Goal: Information Seeking & Learning: Learn about a topic

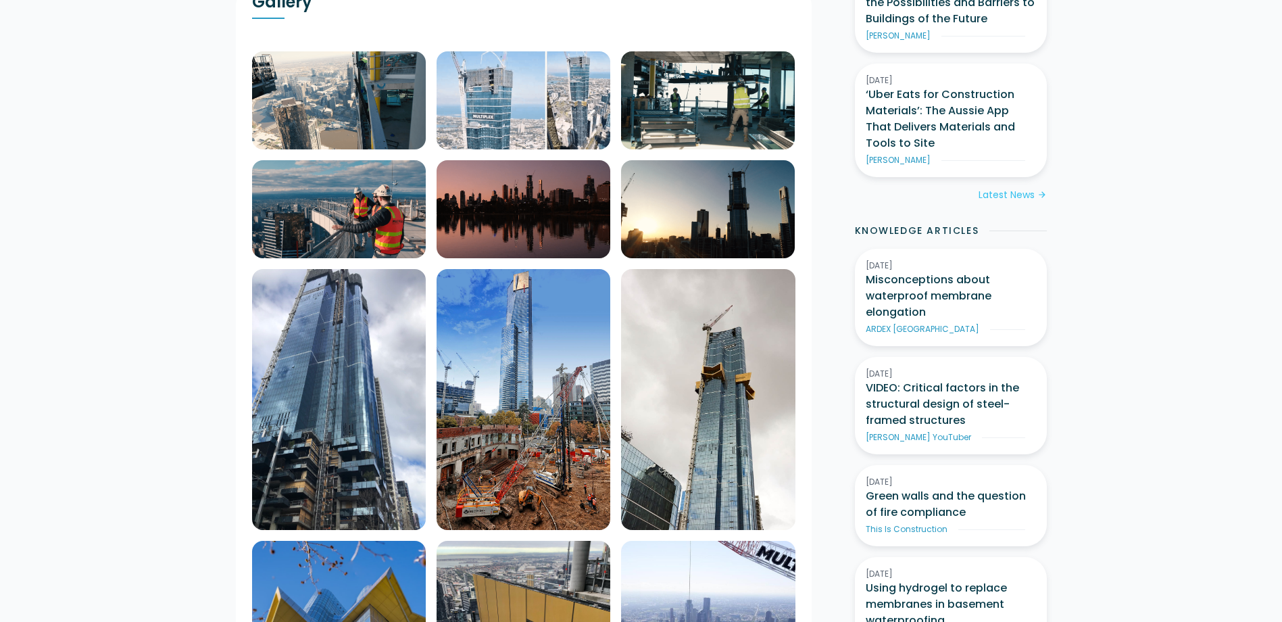
scroll to position [68, 0]
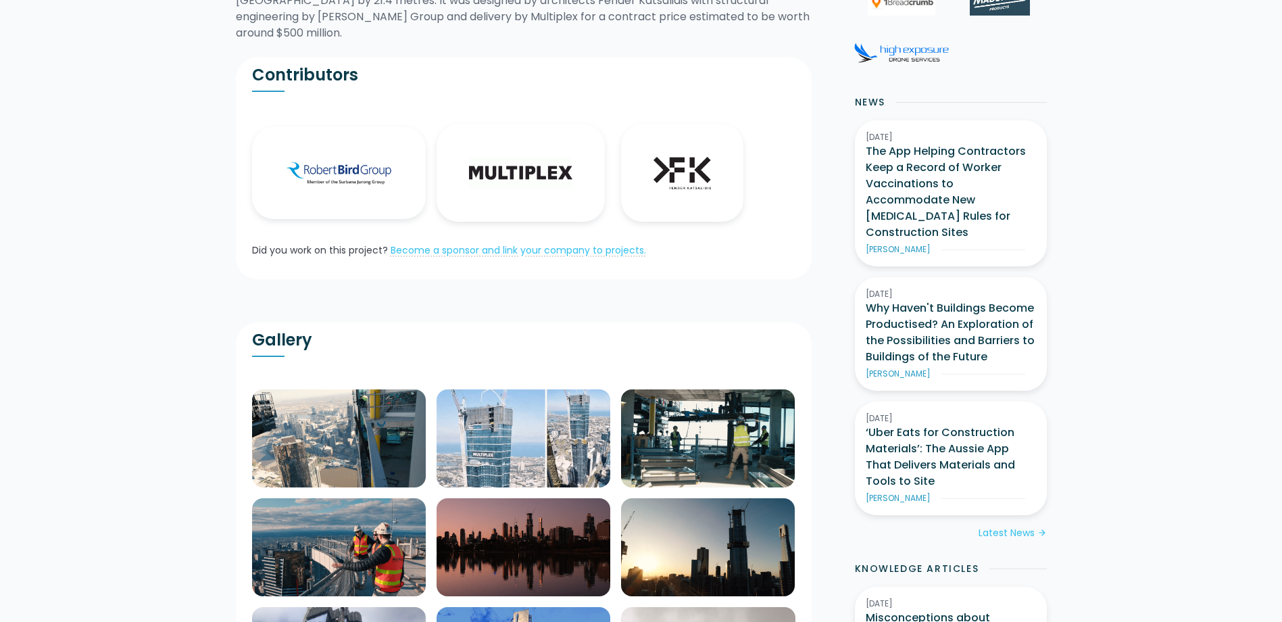
scroll to position [541, 0]
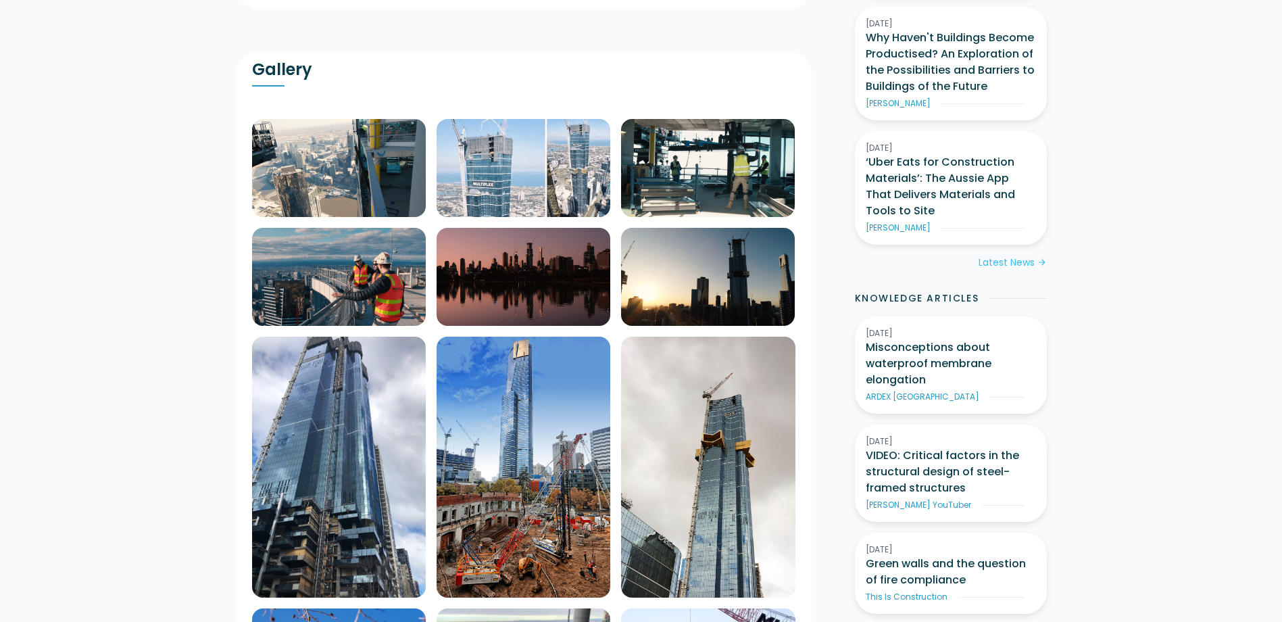
click at [741, 139] on img at bounding box center [708, 168] width 174 height 98
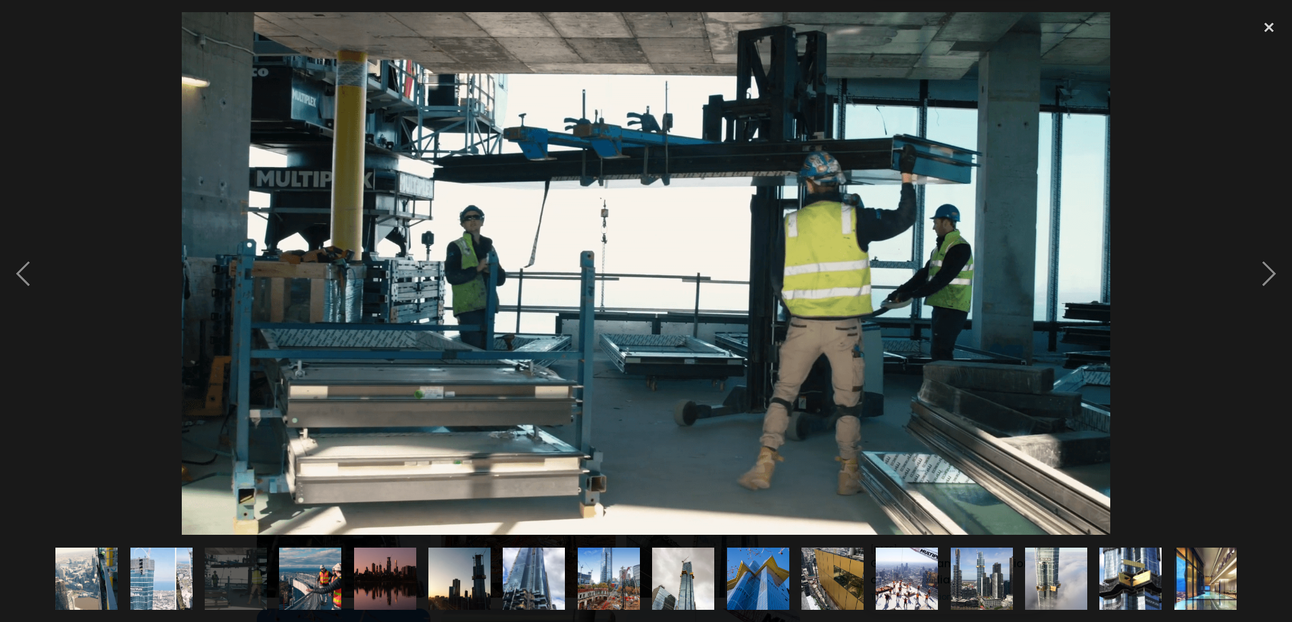
click at [754, 584] on img at bounding box center [758, 578] width 90 height 62
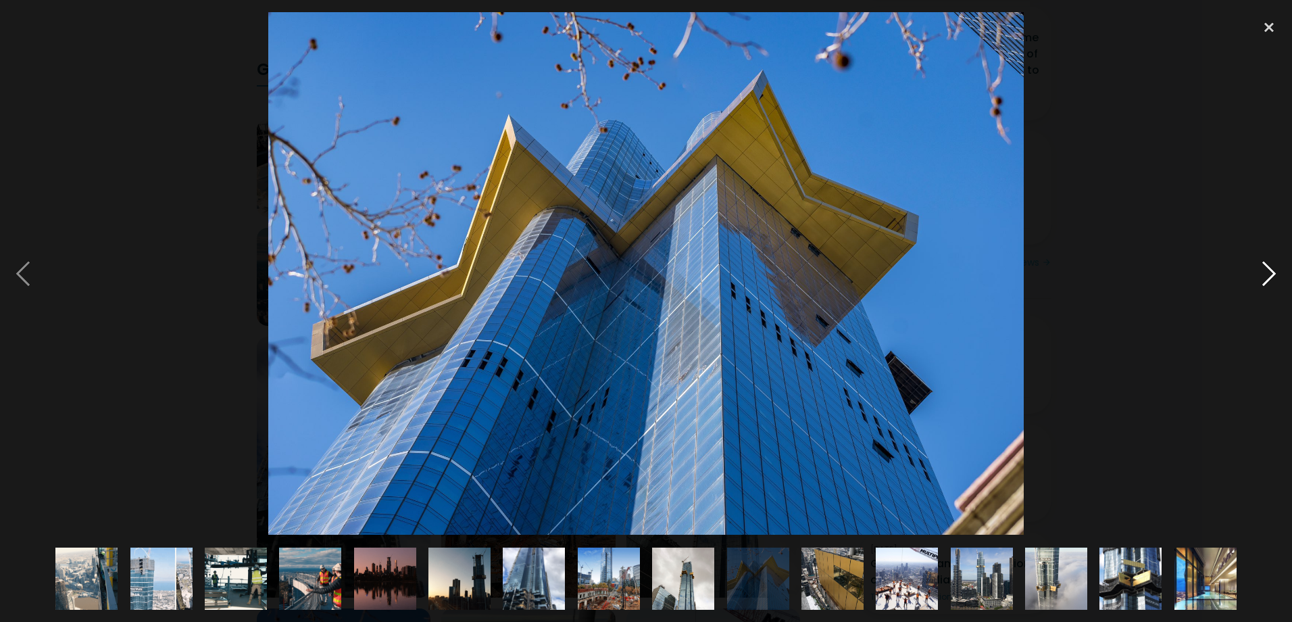
click at [1268, 272] on div at bounding box center [1269, 273] width 46 height 522
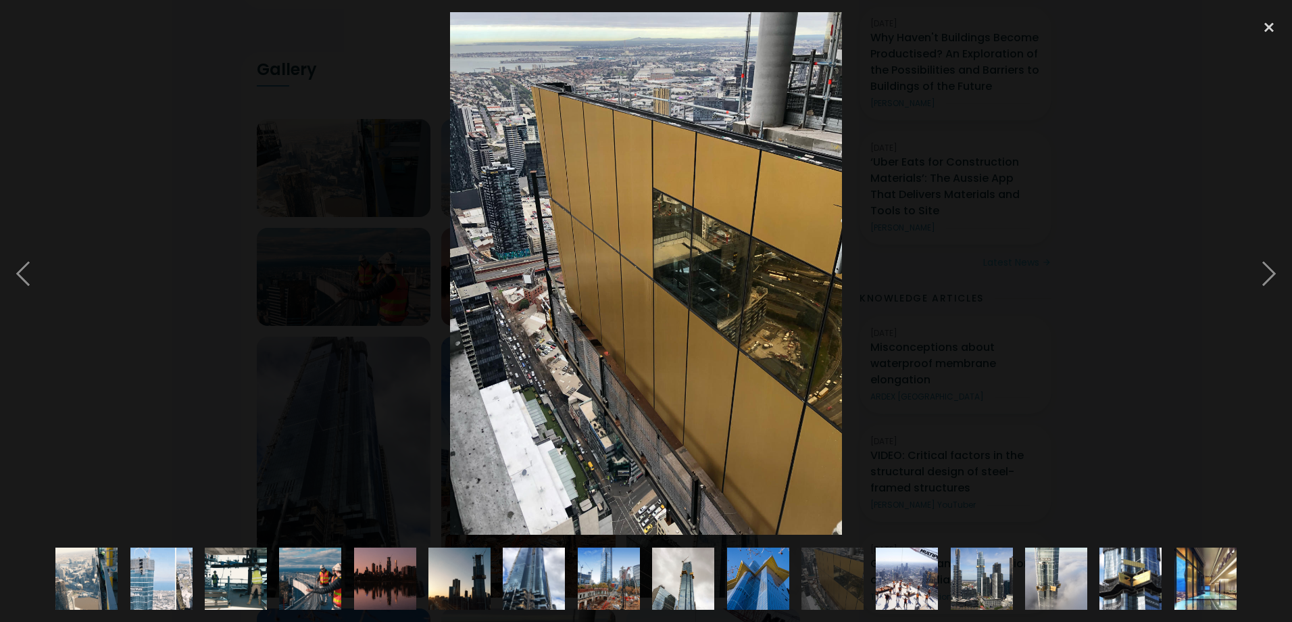
click at [1062, 566] on img at bounding box center [1056, 578] width 62 height 109
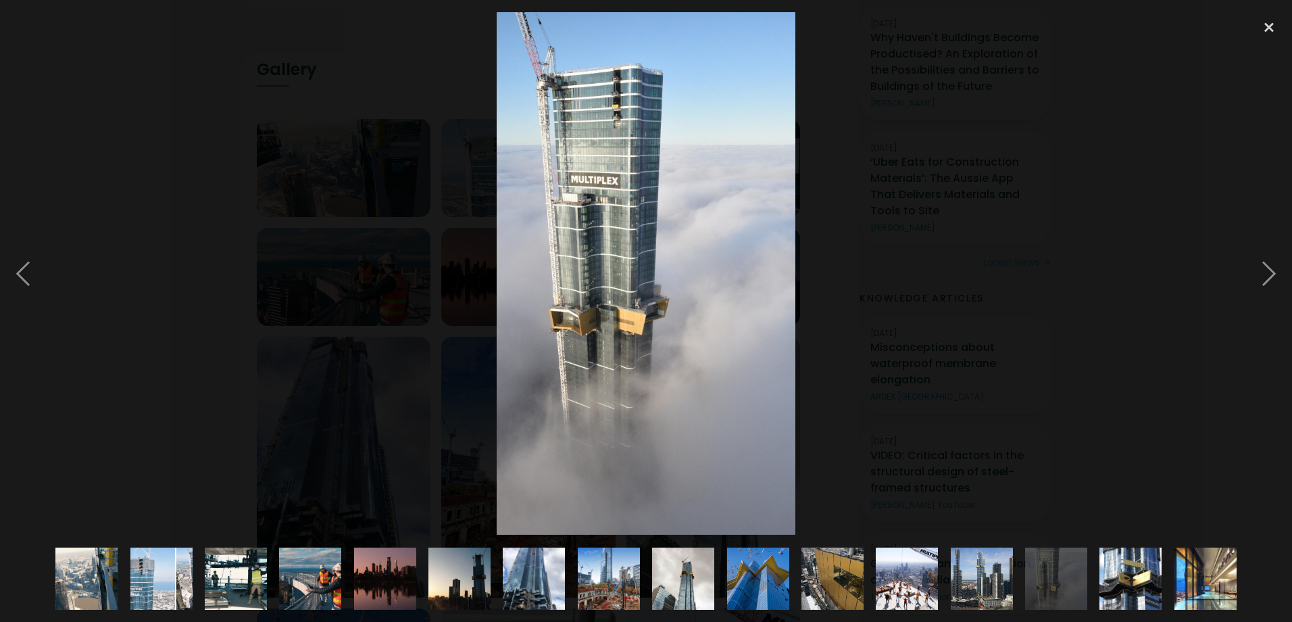
click at [851, 572] on img at bounding box center [832, 578] width 62 height 83
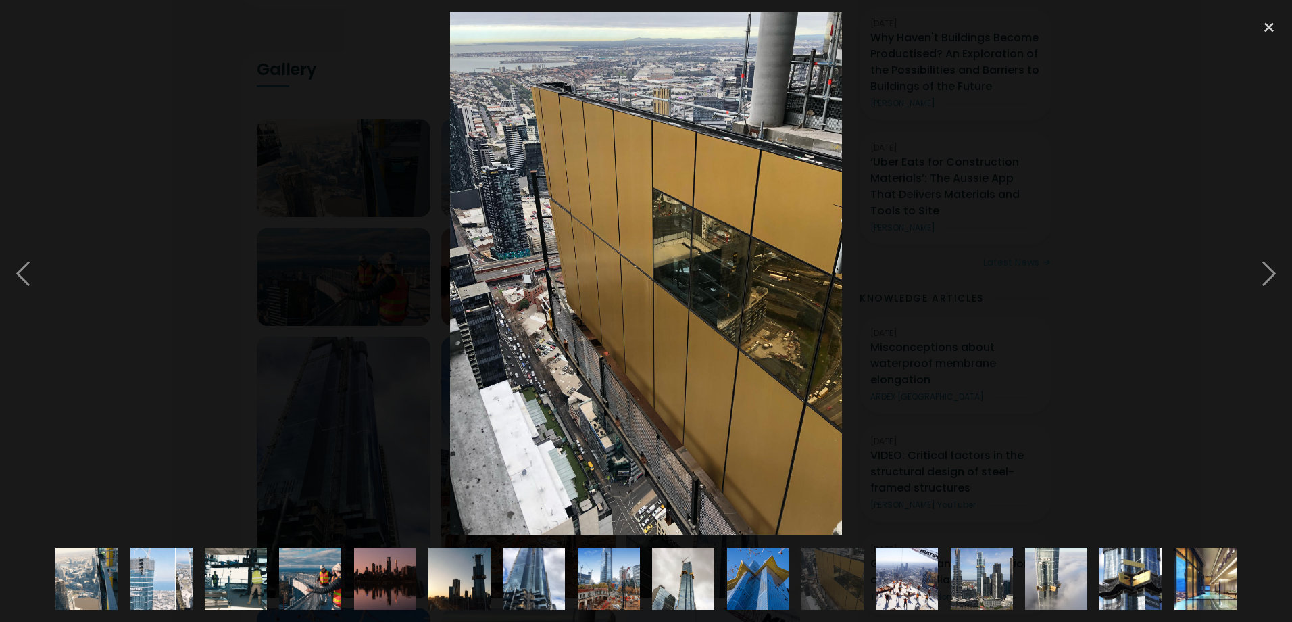
click at [931, 580] on img at bounding box center [907, 578] width 92 height 62
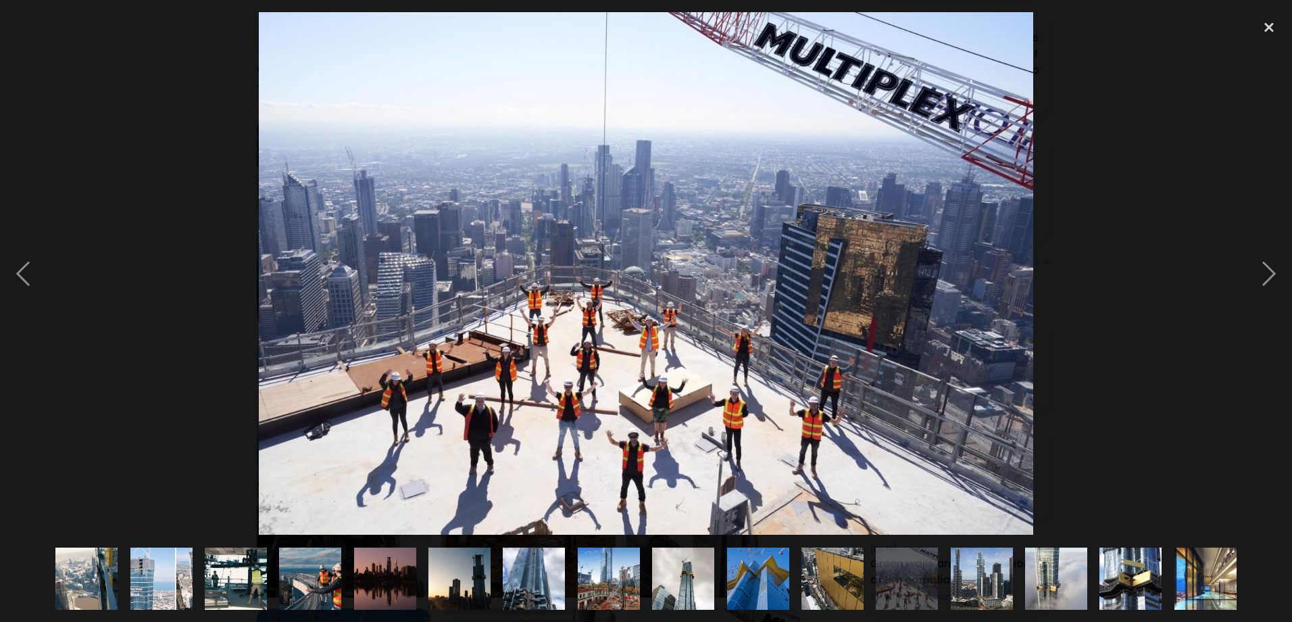
click at [985, 582] on img at bounding box center [982, 578] width 98 height 62
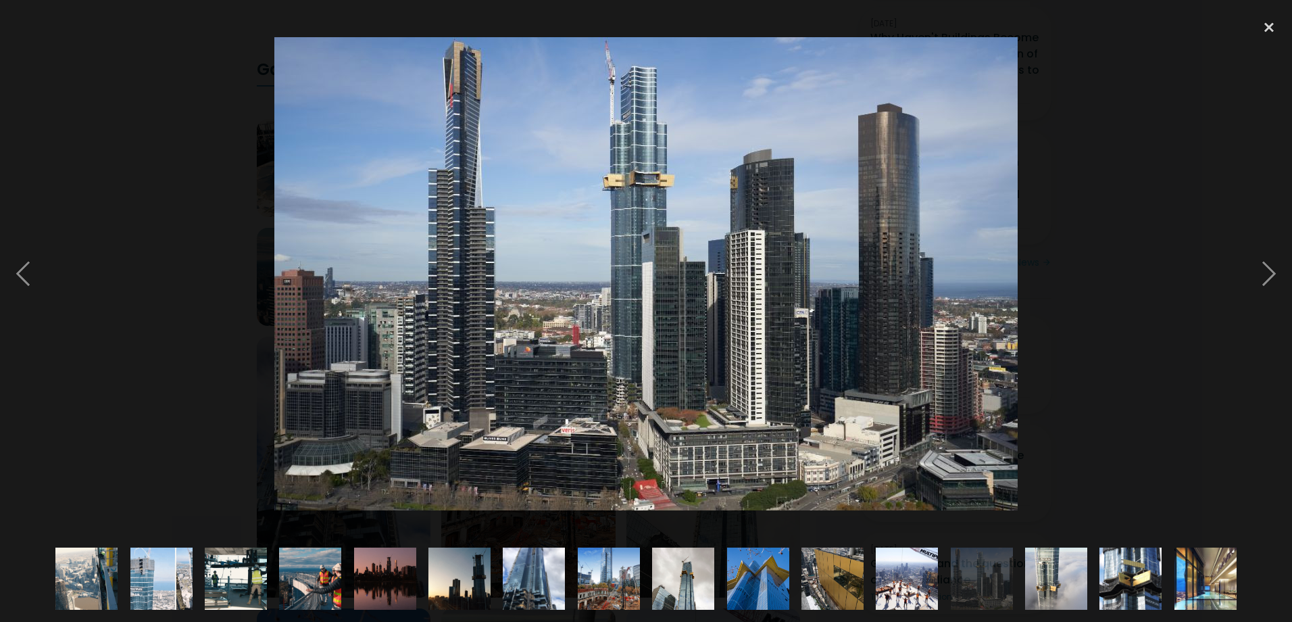
click at [914, 581] on img at bounding box center [907, 578] width 92 height 62
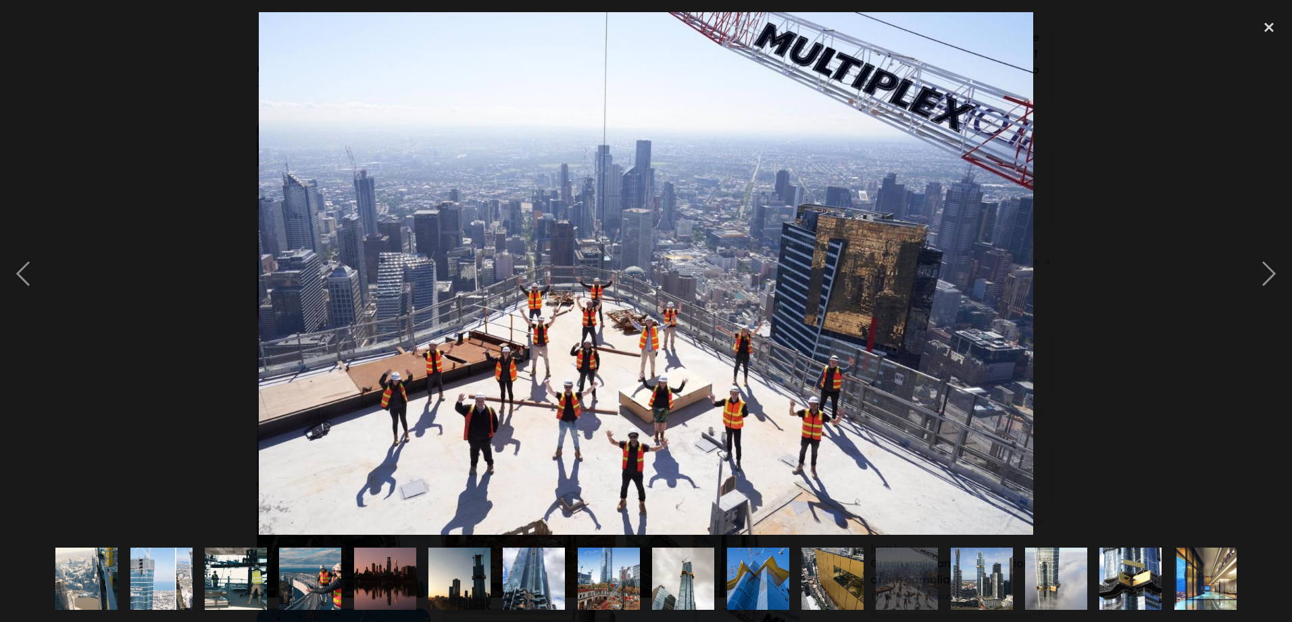
click at [1050, 574] on img at bounding box center [1056, 578] width 62 height 109
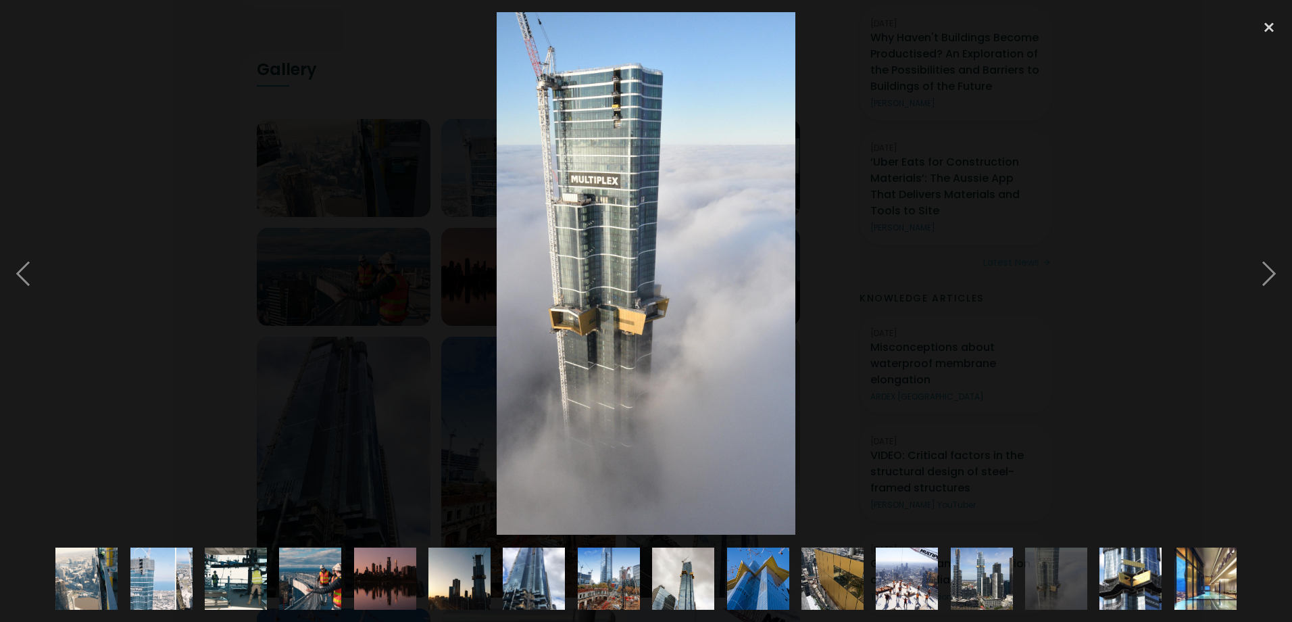
click at [1118, 561] on img at bounding box center [1130, 578] width 83 height 62
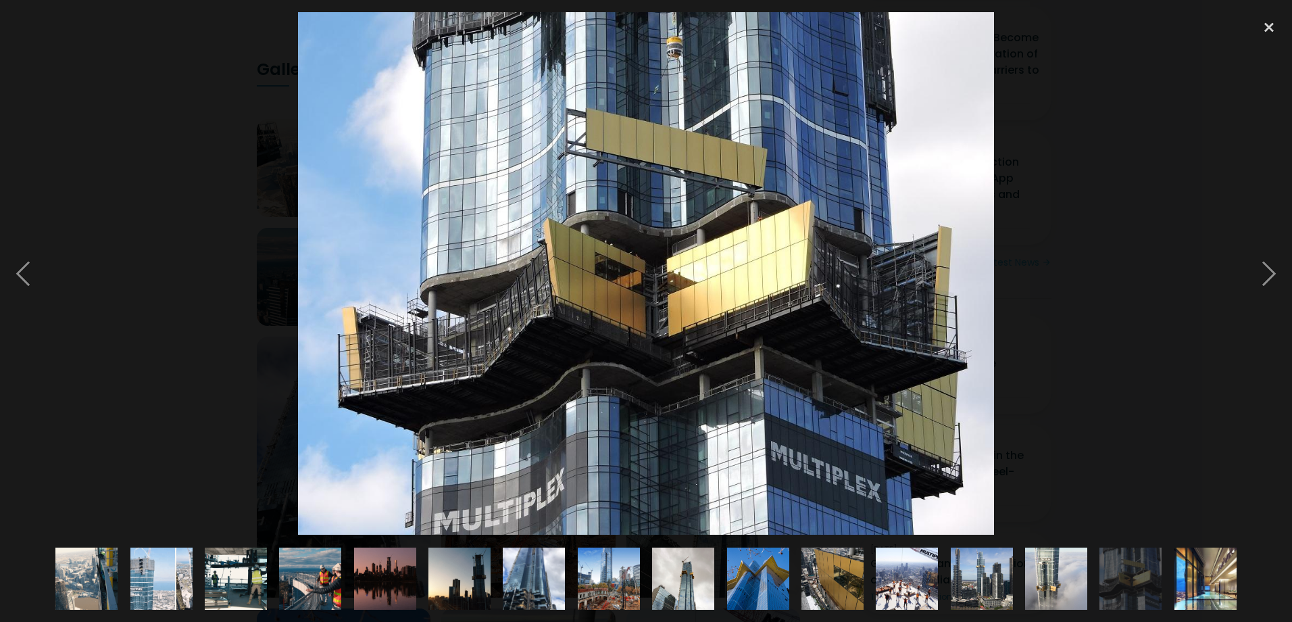
click at [1204, 574] on img at bounding box center [1205, 578] width 103 height 62
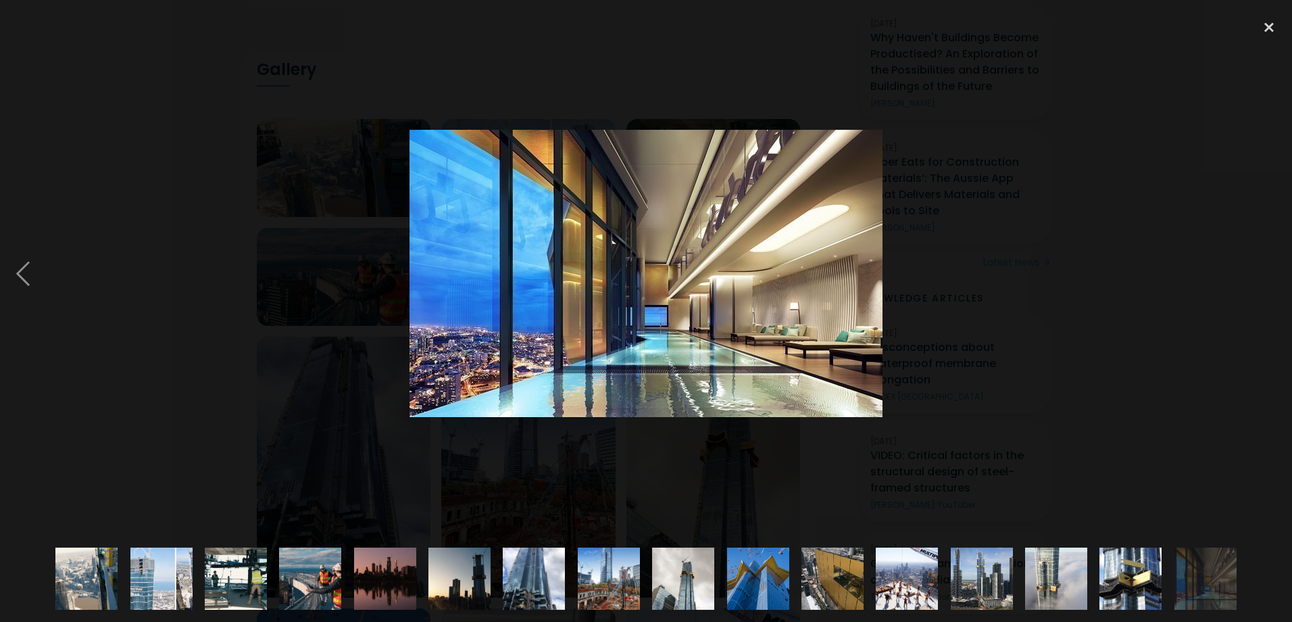
click at [1151, 591] on img at bounding box center [1130, 578] width 83 height 62
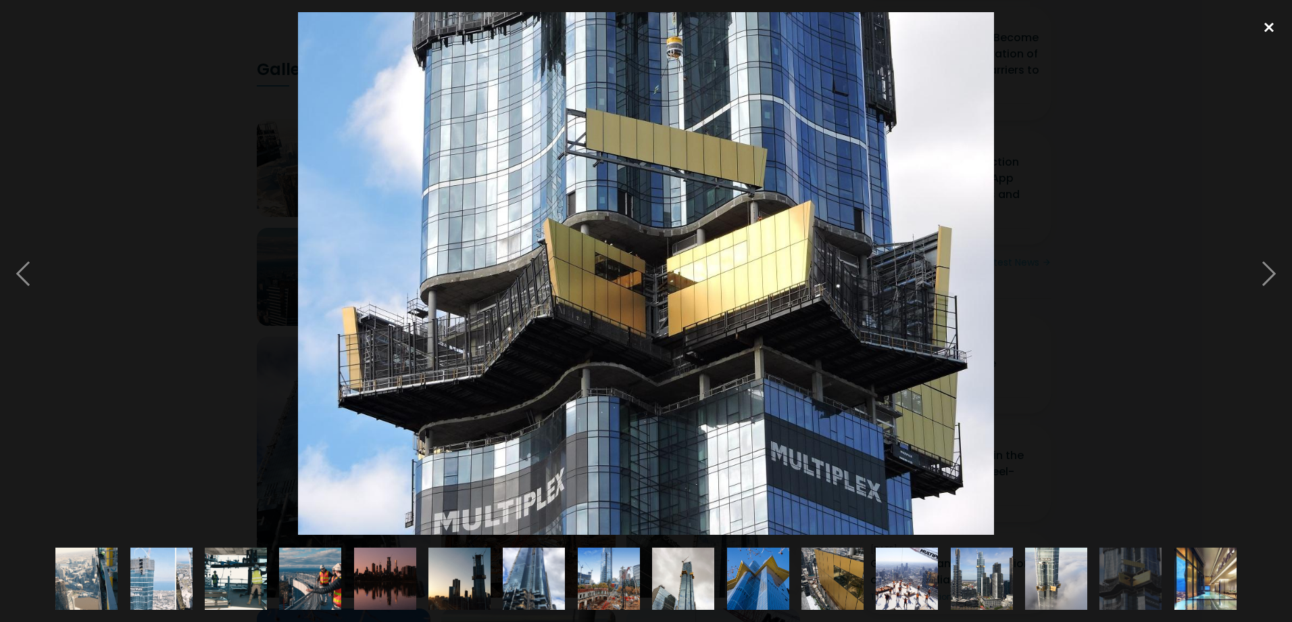
click at [1265, 23] on div at bounding box center [1269, 27] width 46 height 30
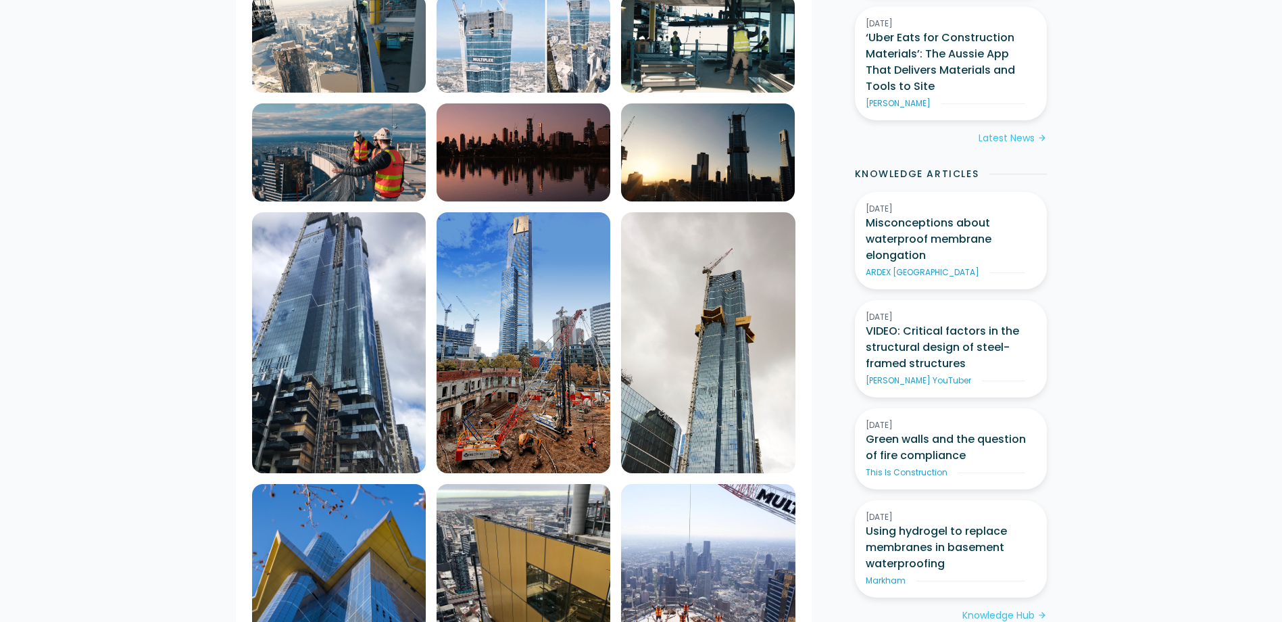
scroll to position [811, 0]
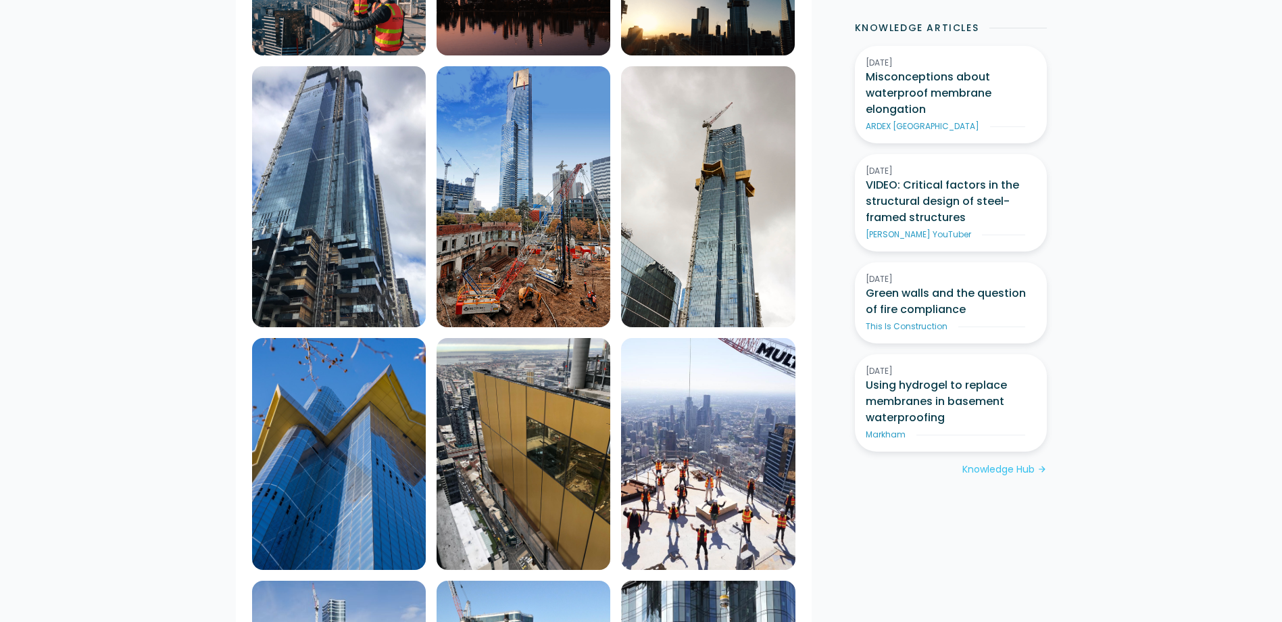
click at [510, 164] on img at bounding box center [524, 196] width 174 height 261
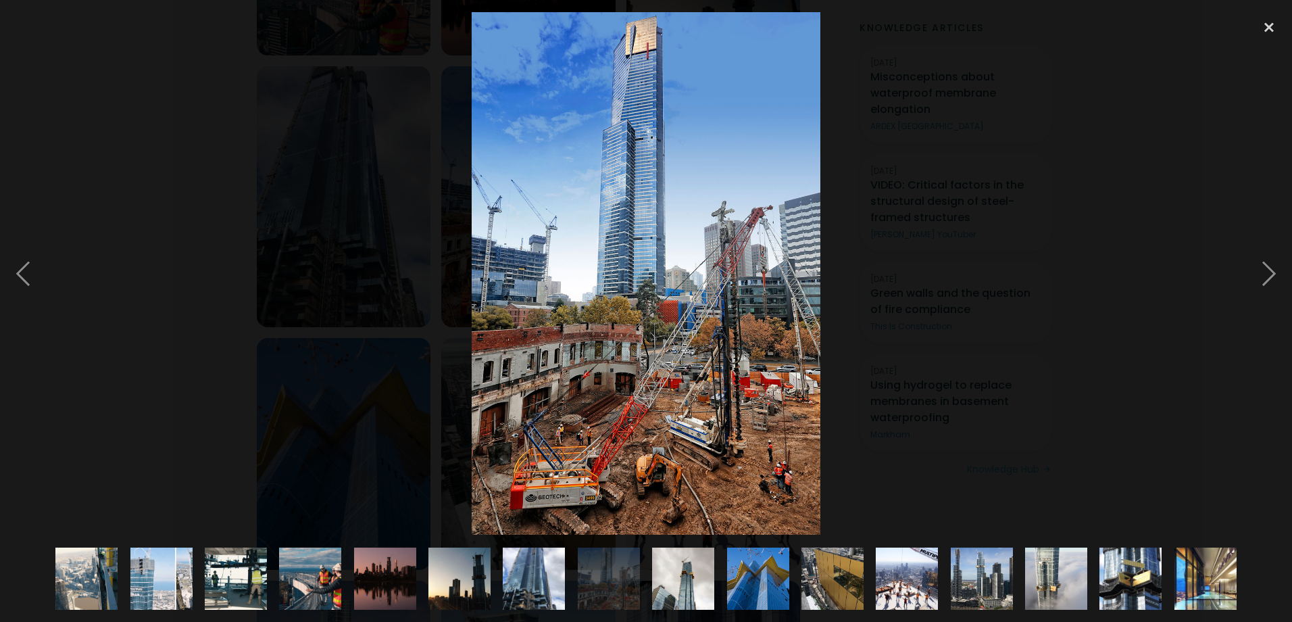
click at [659, 370] on img at bounding box center [646, 273] width 348 height 522
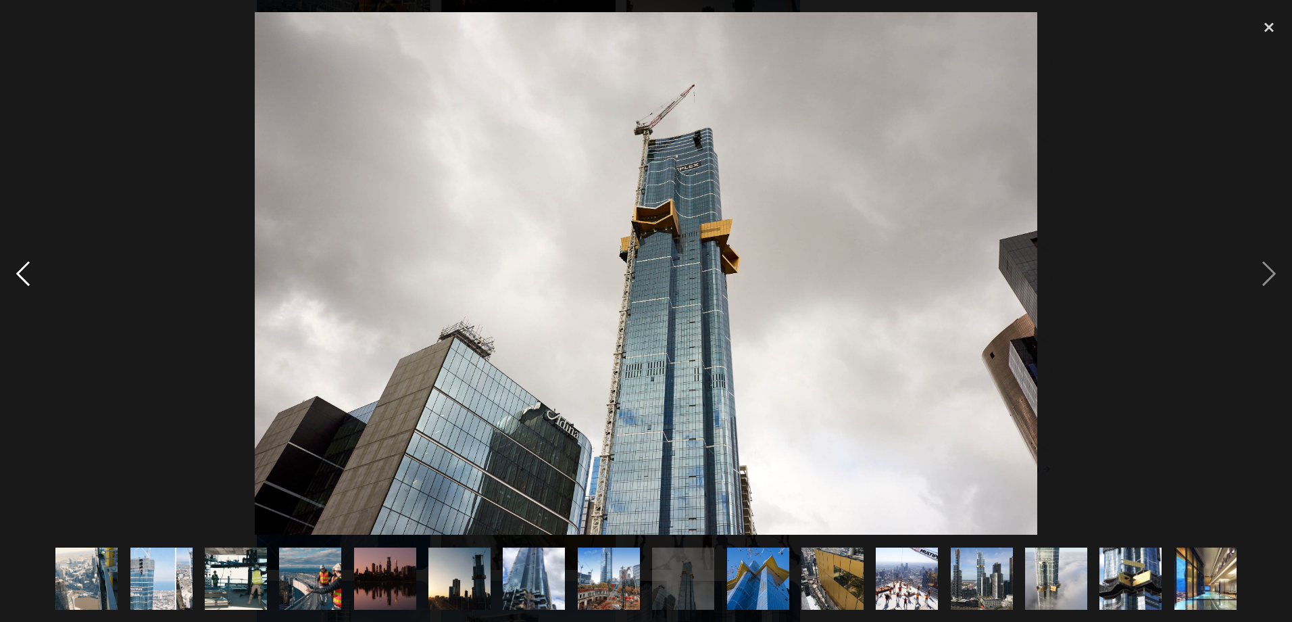
click at [27, 276] on div at bounding box center [23, 273] width 46 height 522
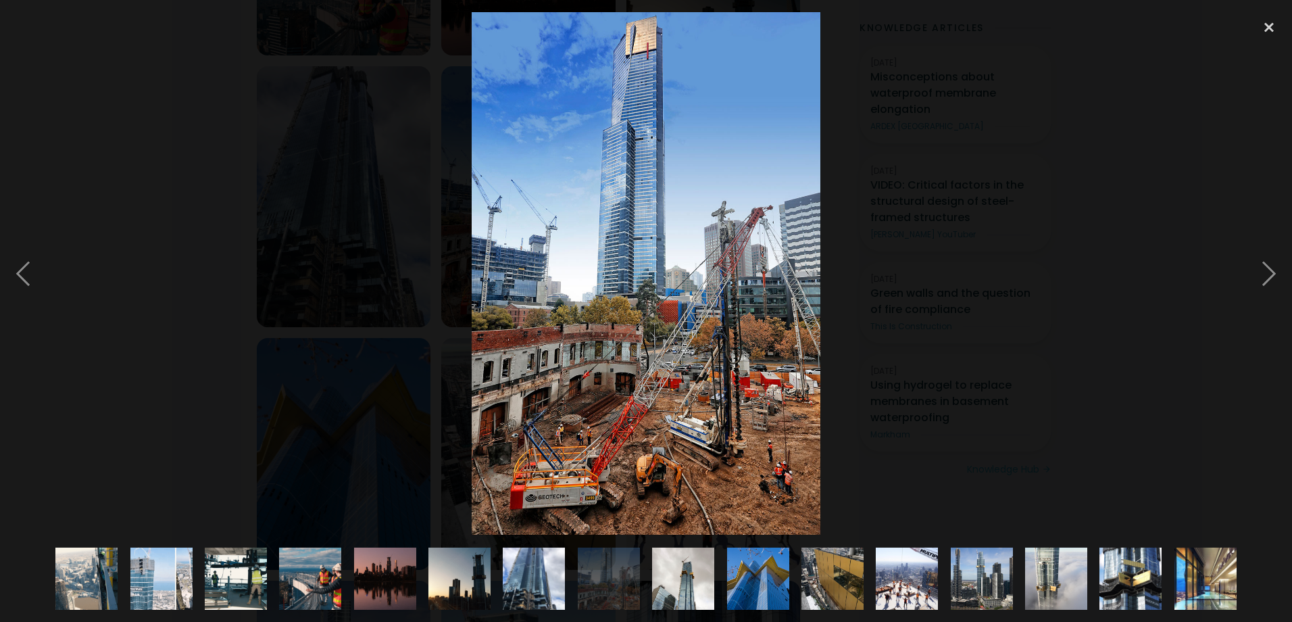
click at [1127, 583] on img at bounding box center [1130, 578] width 83 height 62
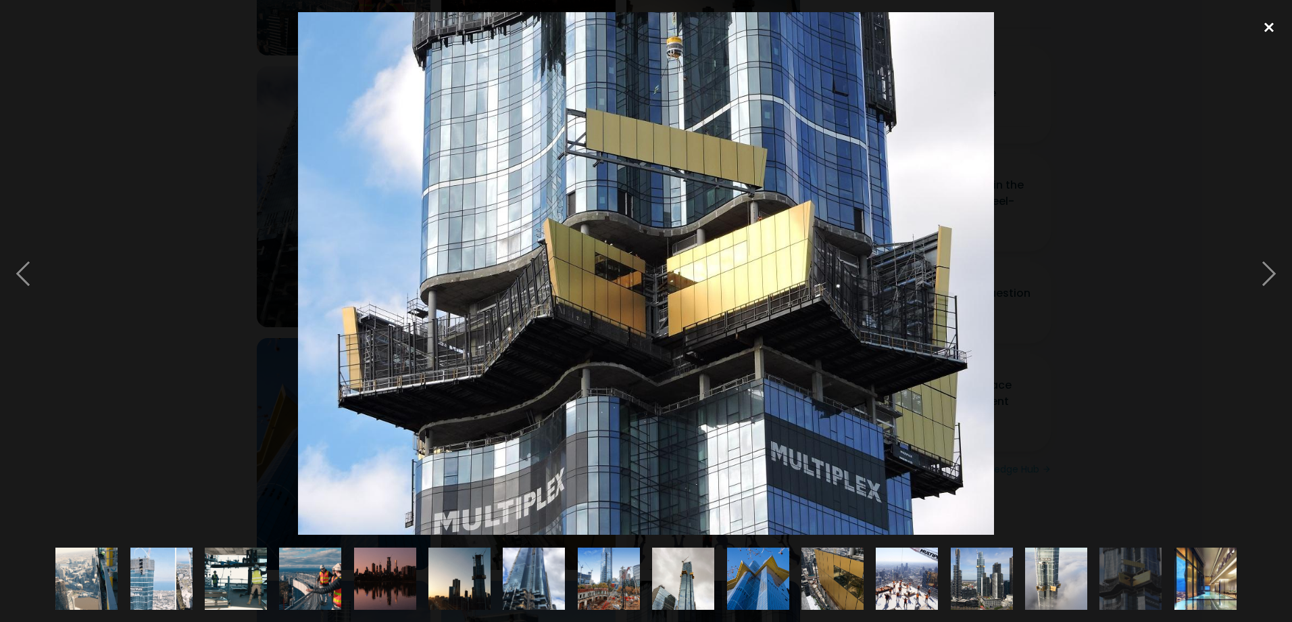
click at [1271, 26] on div at bounding box center [1269, 27] width 46 height 30
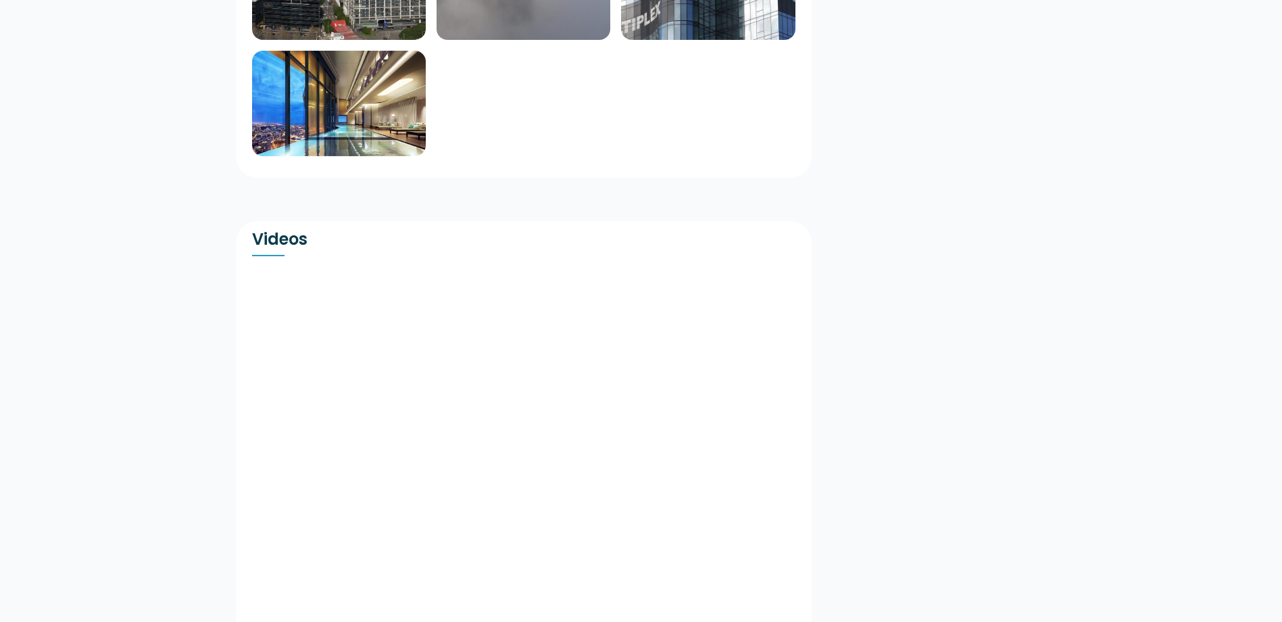
scroll to position [1825, 0]
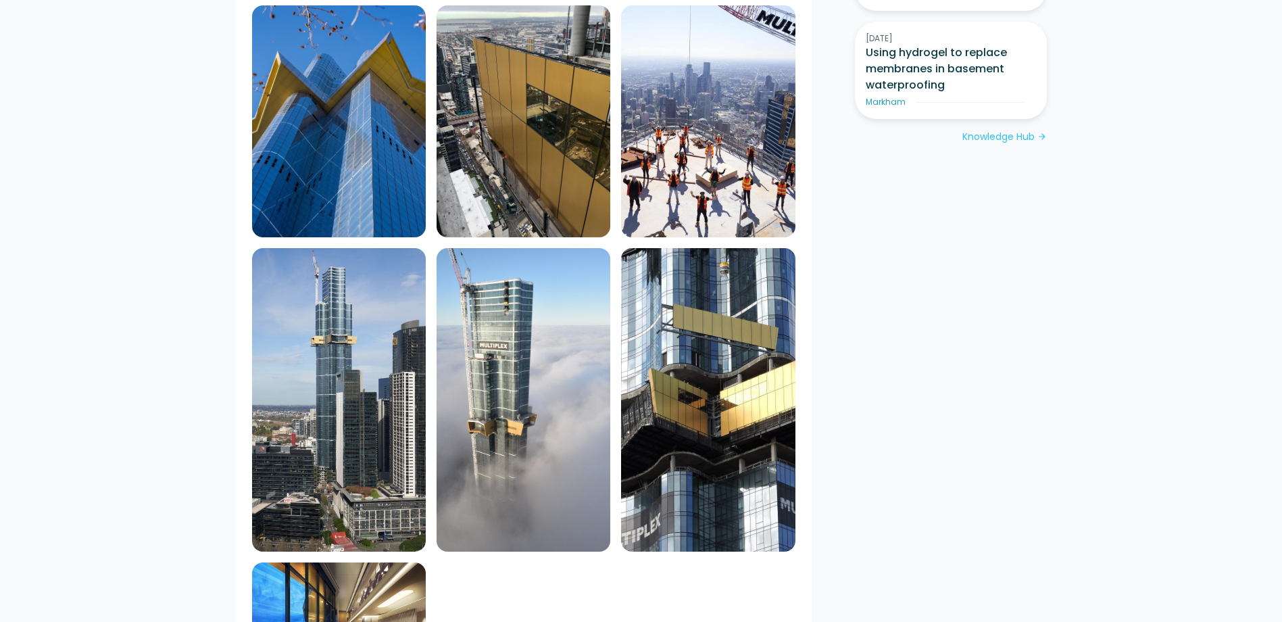
scroll to position [1284, 0]
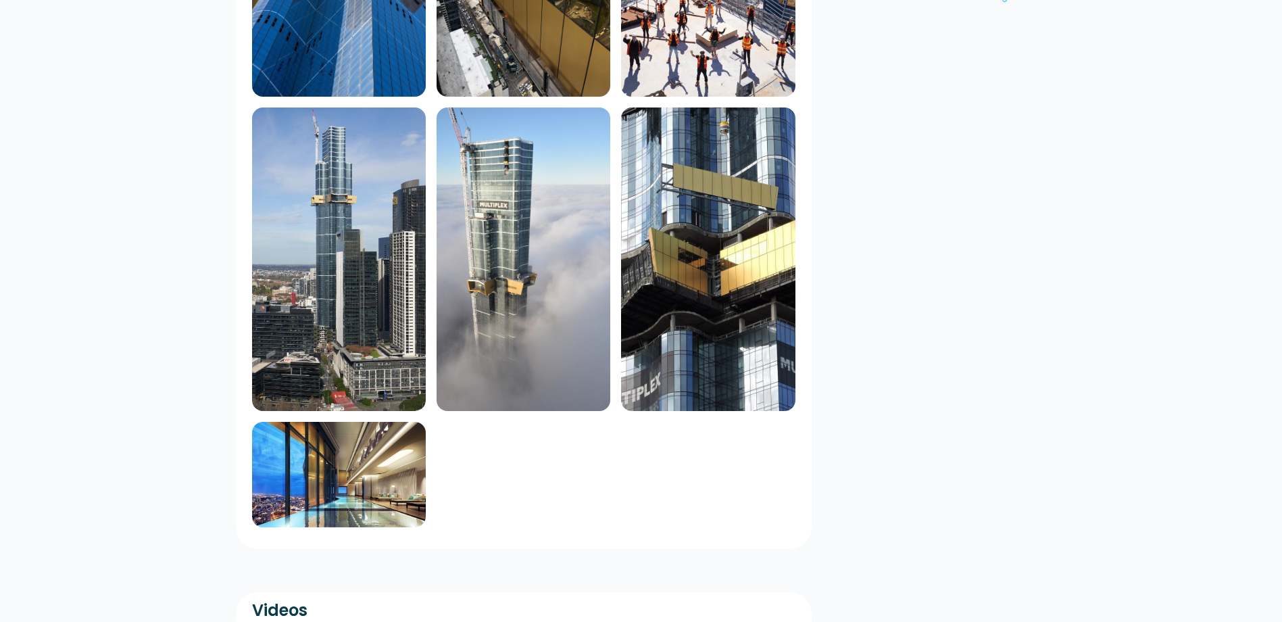
click at [562, 229] on img at bounding box center [524, 258] width 174 height 303
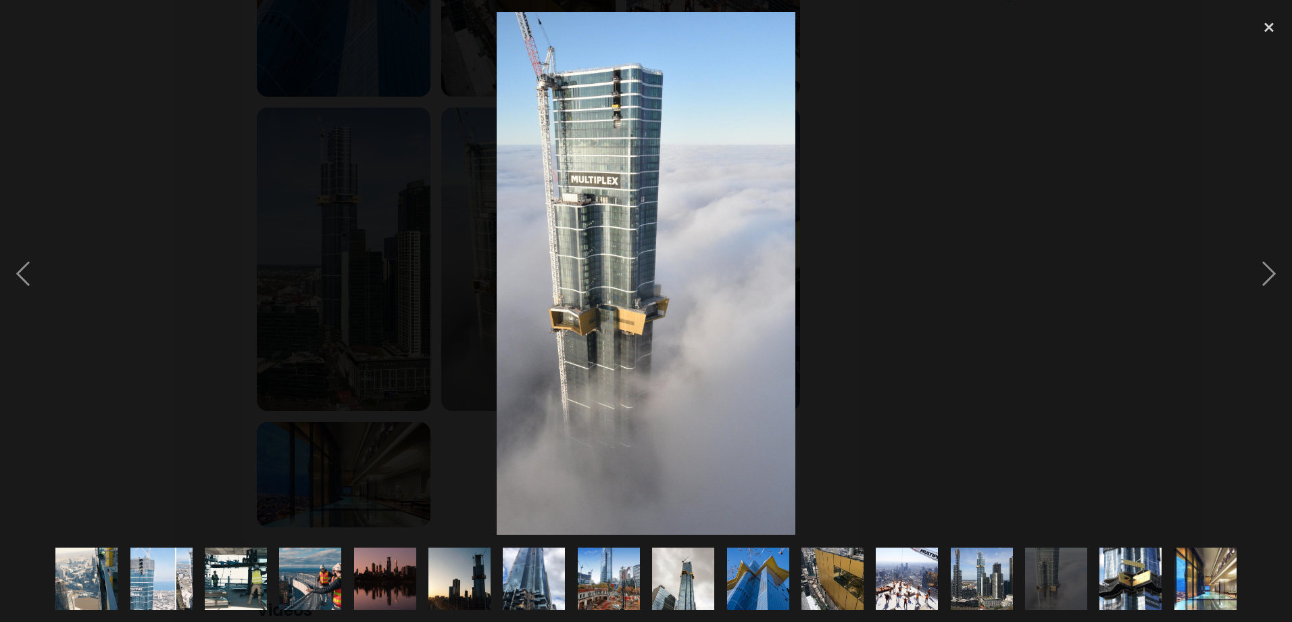
drag, startPoint x: 597, startPoint y: 214, endPoint x: 978, endPoint y: 233, distance: 380.9
click at [978, 233] on div at bounding box center [646, 273] width 1292 height 522
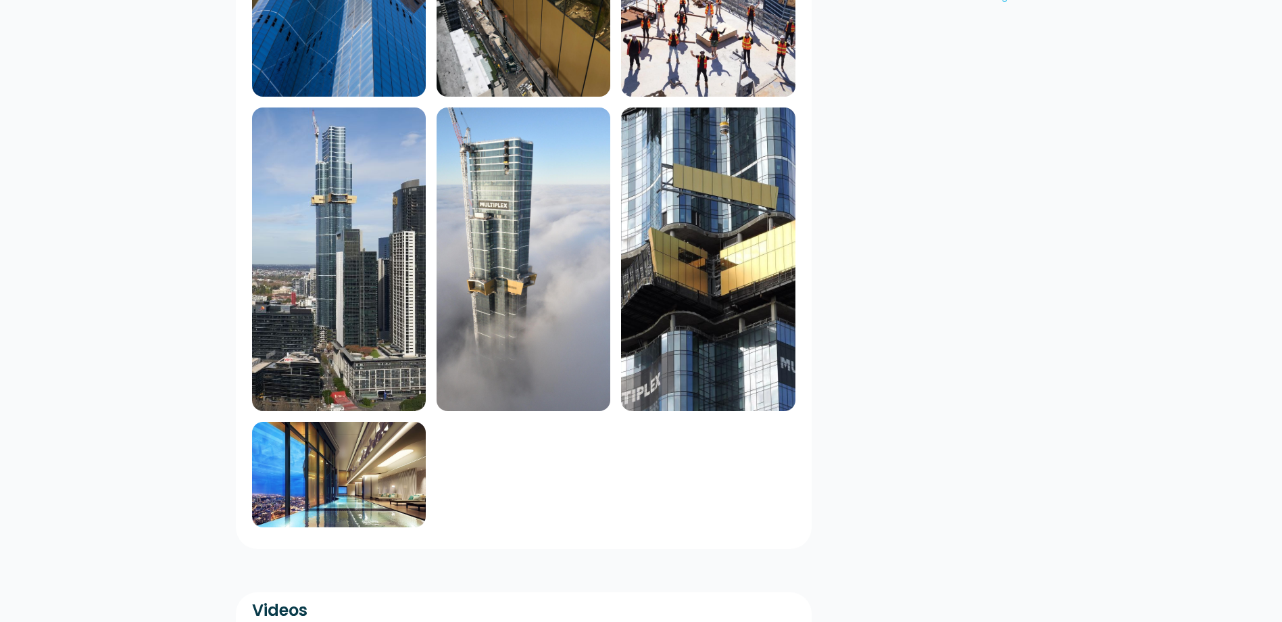
click at [516, 205] on img at bounding box center [524, 258] width 174 height 303
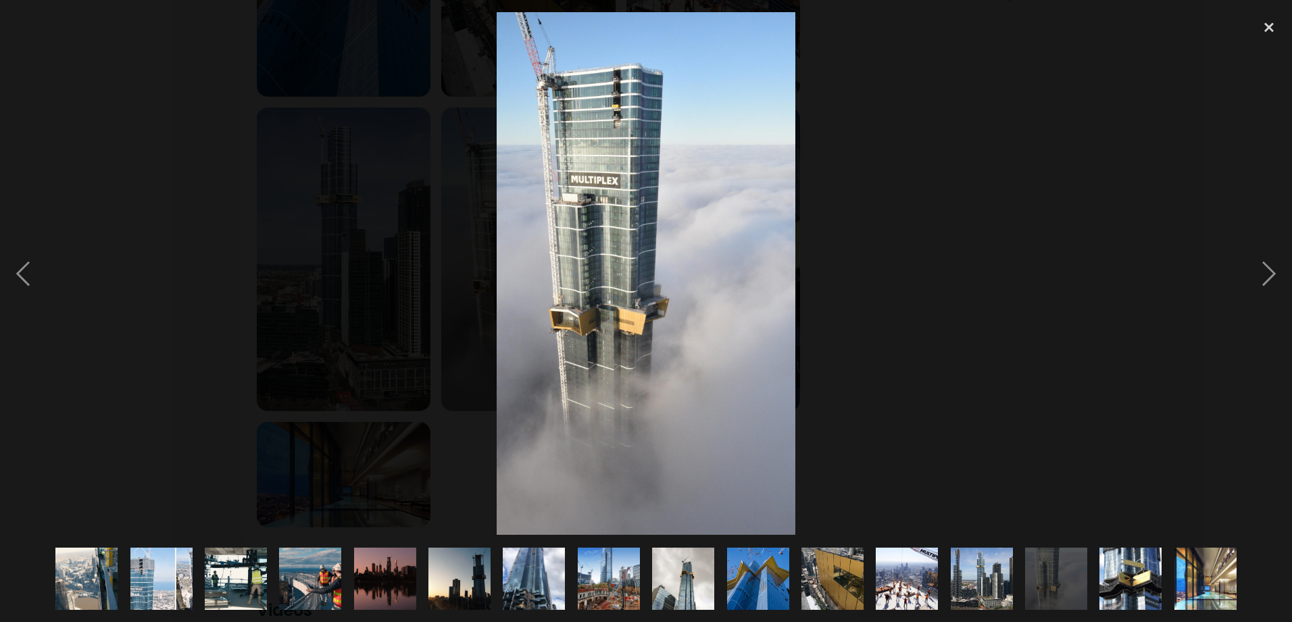
click at [78, 578] on img at bounding box center [86, 578] width 111 height 62
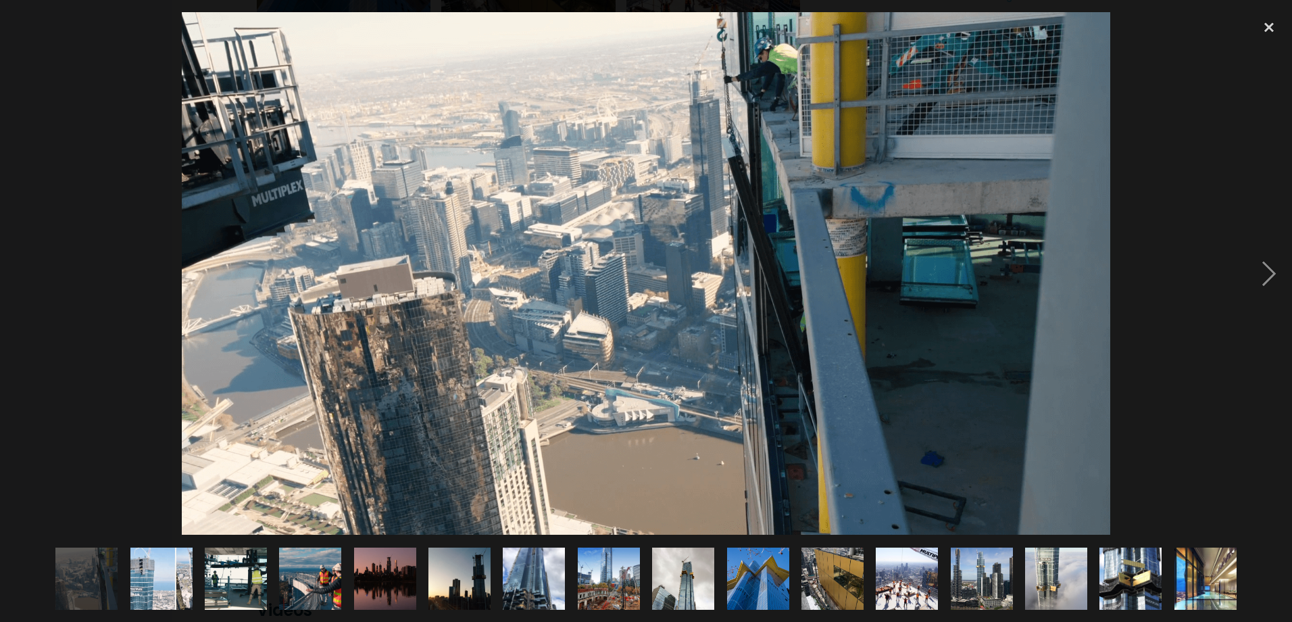
click at [179, 575] on img at bounding box center [161, 578] width 111 height 62
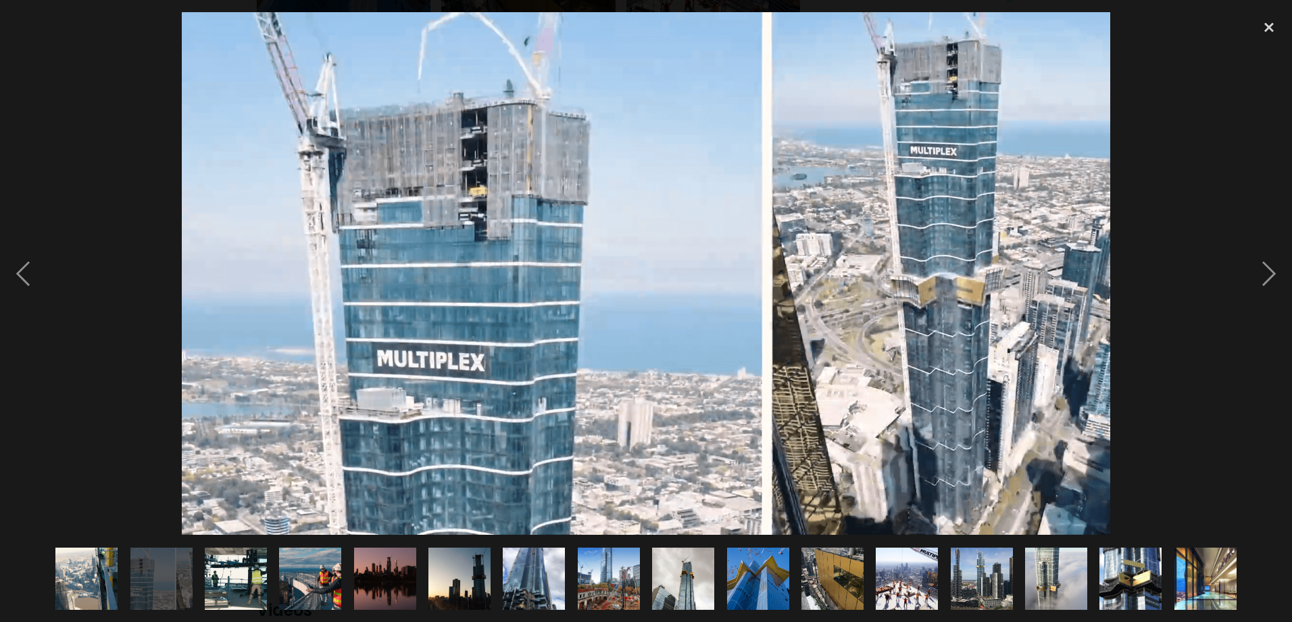
click at [208, 570] on img at bounding box center [235, 578] width 111 height 62
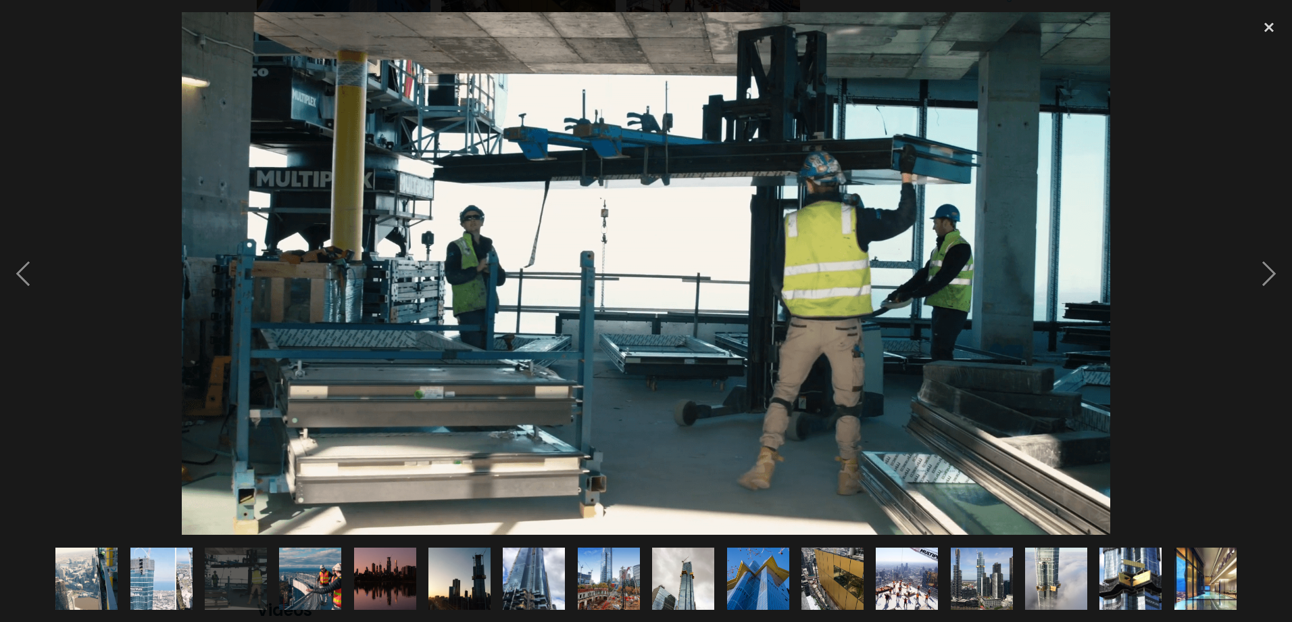
click at [299, 571] on img at bounding box center [310, 578] width 111 height 62
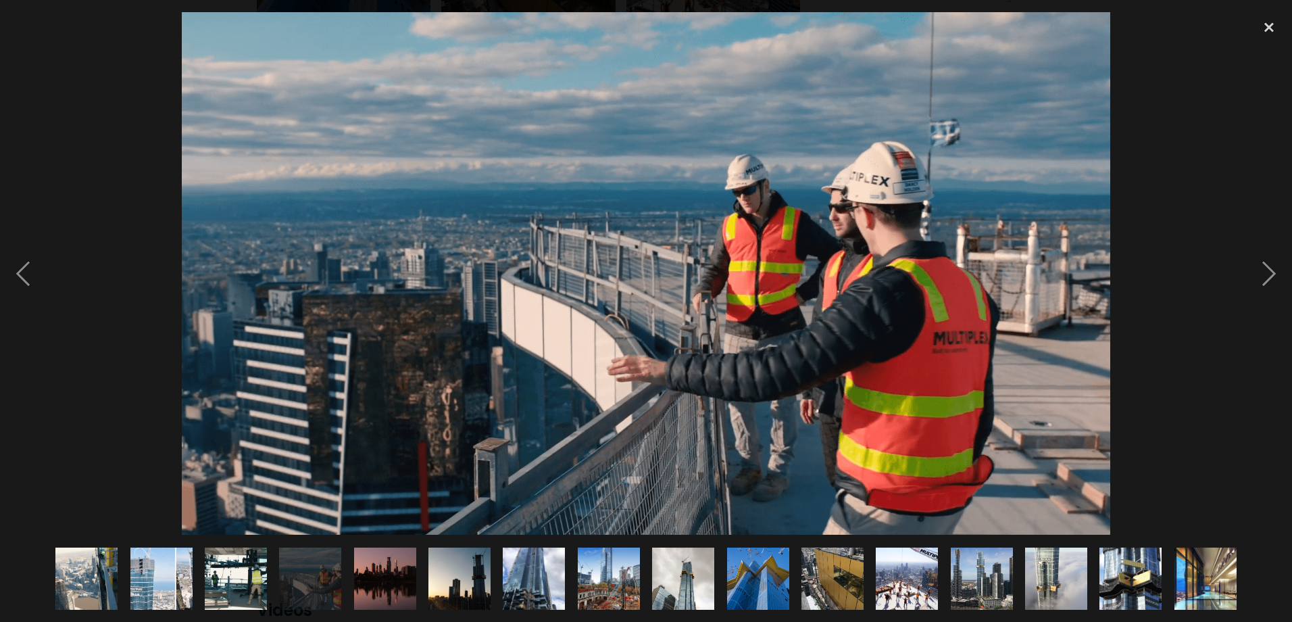
click at [311, 572] on img at bounding box center [310, 578] width 111 height 62
click at [303, 566] on img at bounding box center [310, 578] width 111 height 62
click at [362, 574] on img at bounding box center [385, 578] width 111 height 62
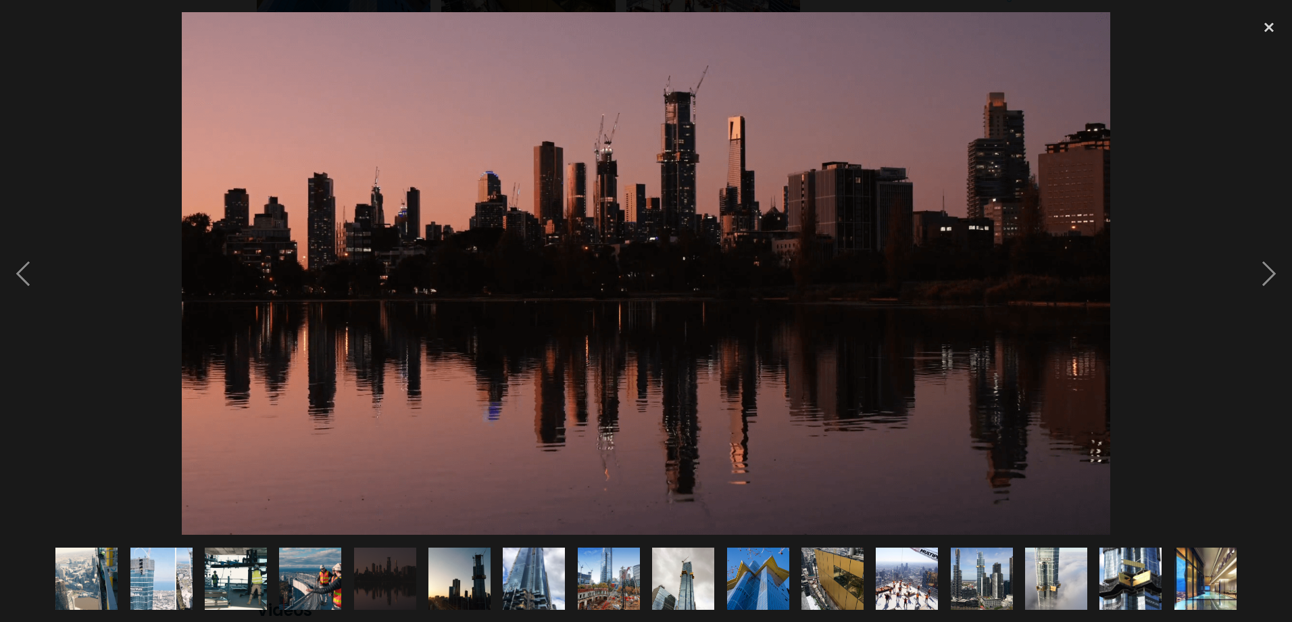
click at [457, 570] on img at bounding box center [459, 578] width 111 height 62
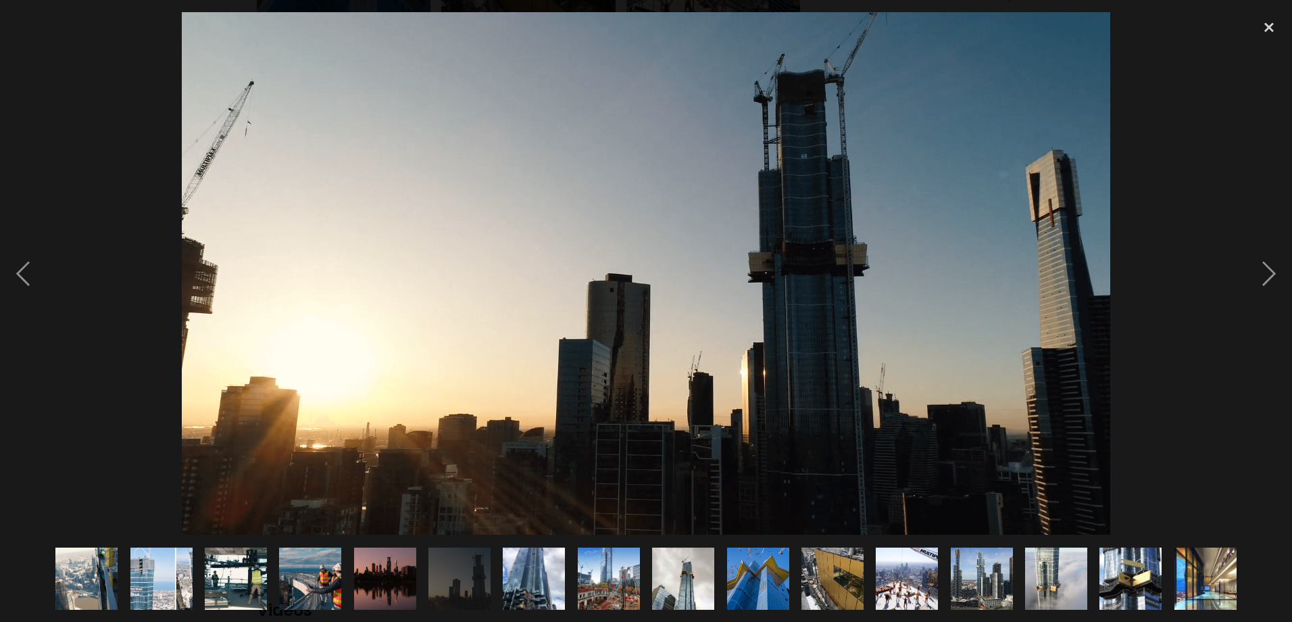
click at [511, 580] on img at bounding box center [534, 578] width 62 height 83
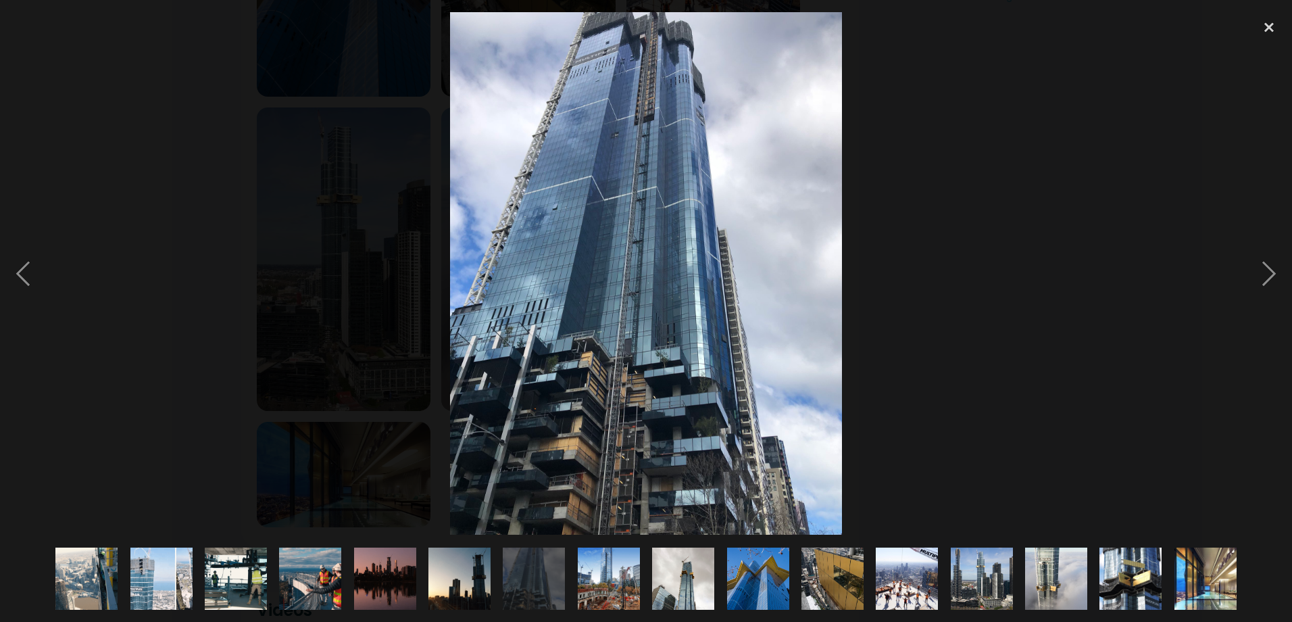
click at [608, 569] on img at bounding box center [609, 578] width 62 height 93
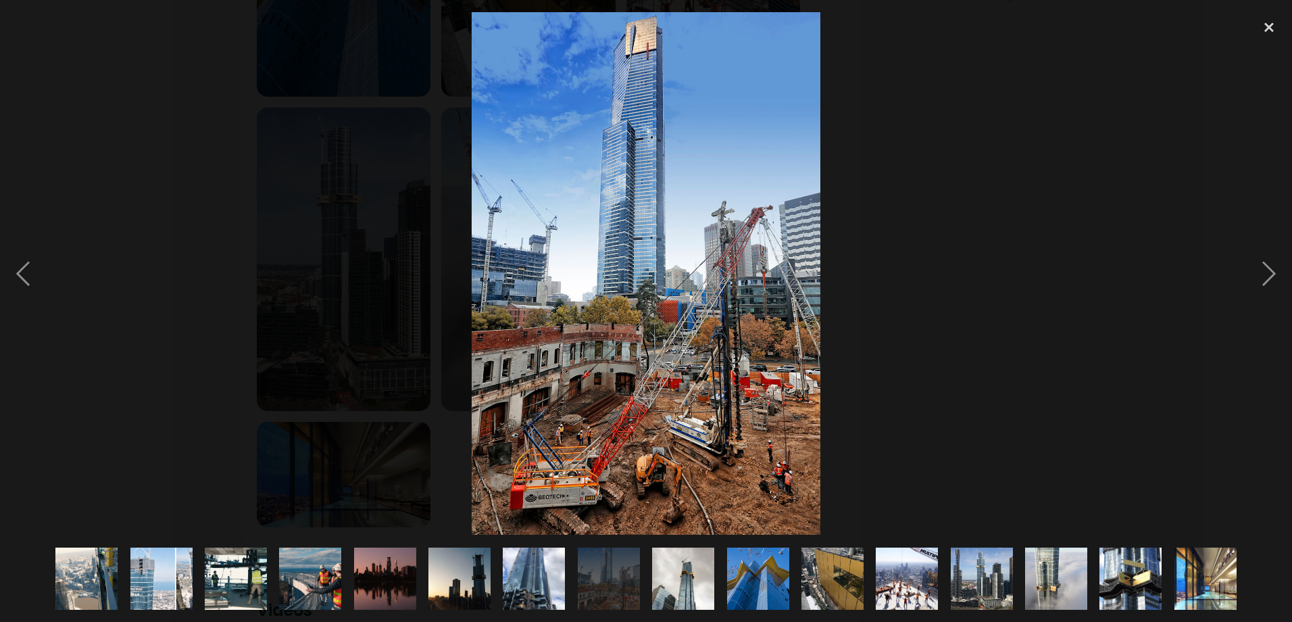
click at [682, 589] on img at bounding box center [683, 578] width 93 height 62
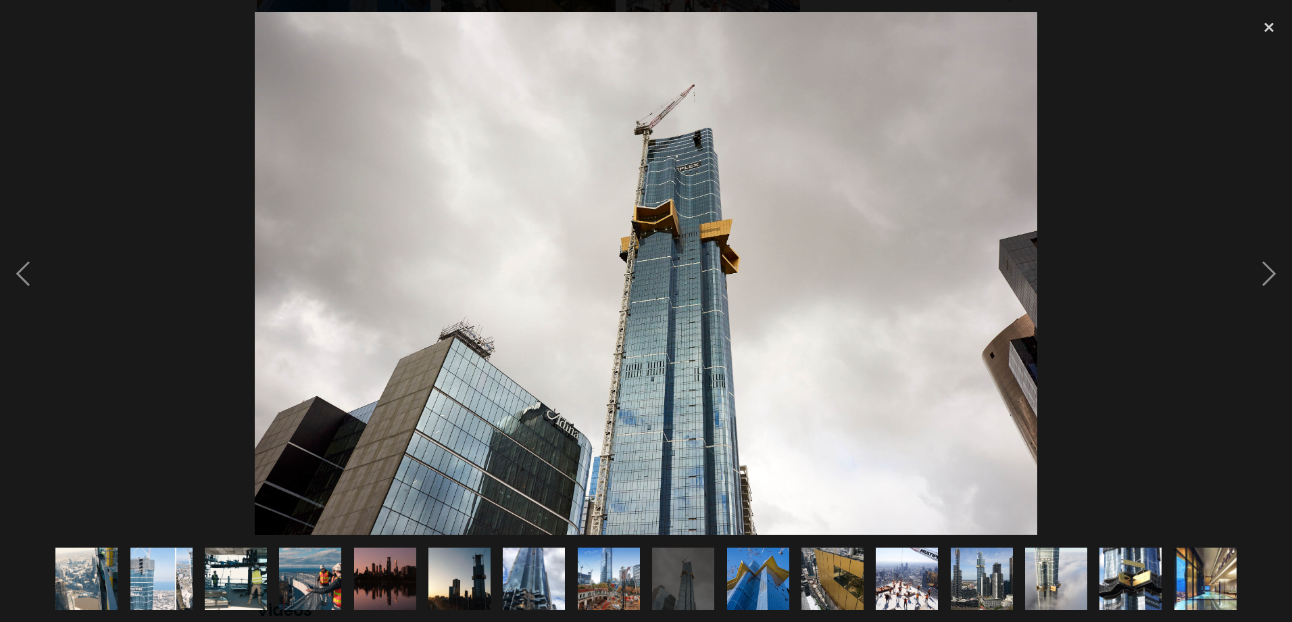
click at [775, 580] on img at bounding box center [758, 578] width 90 height 62
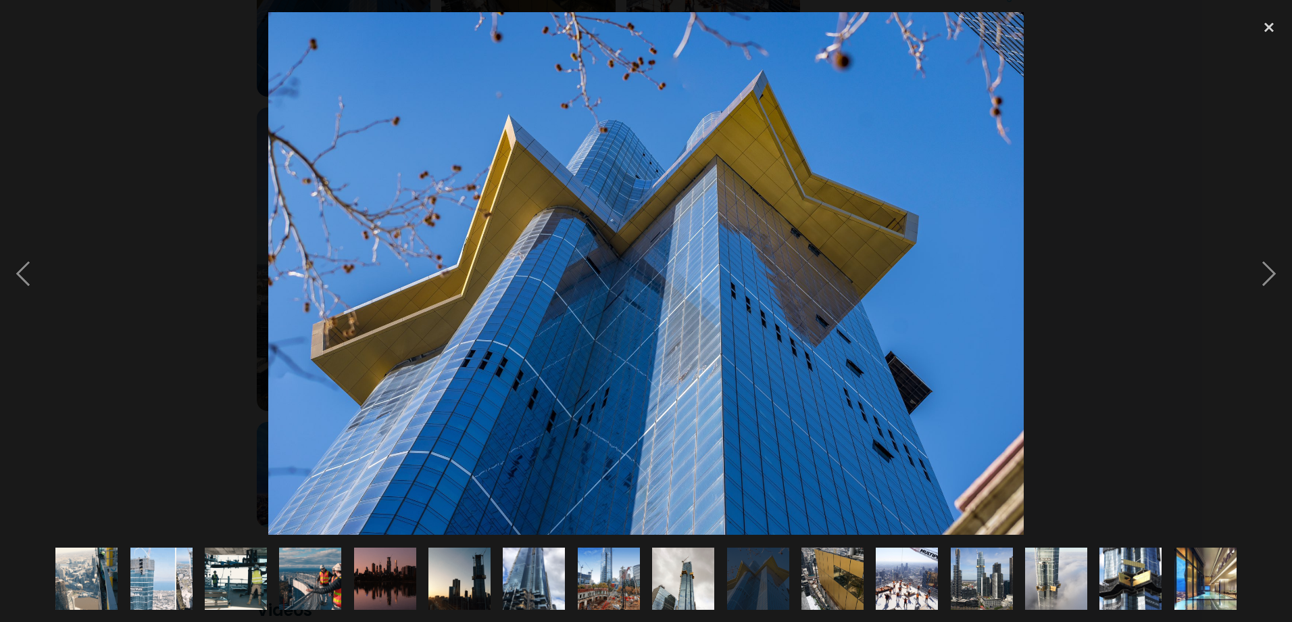
click at [847, 577] on img at bounding box center [832, 578] width 62 height 83
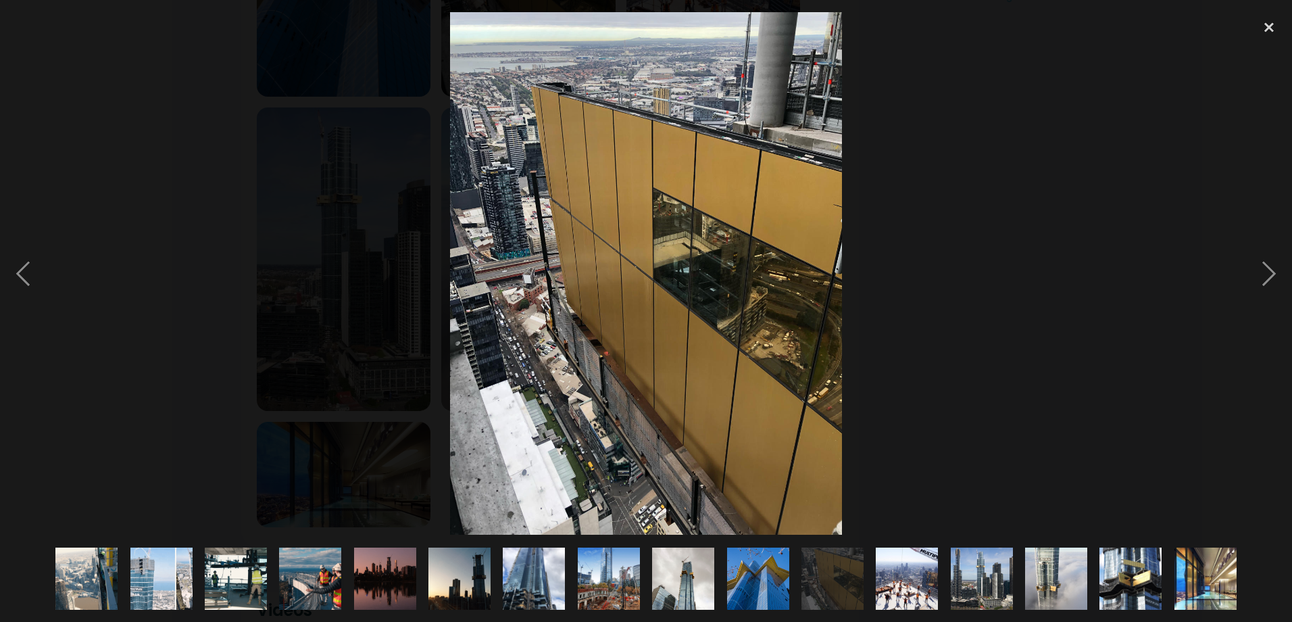
click at [898, 574] on img at bounding box center [907, 578] width 92 height 62
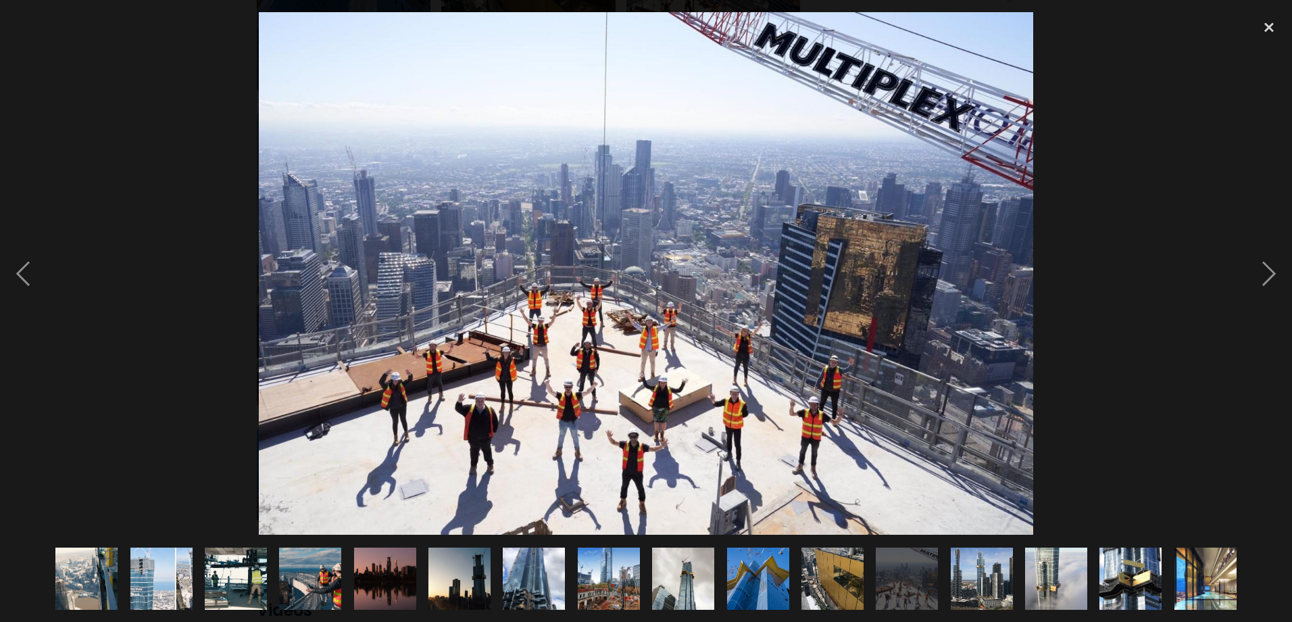
click at [989, 584] on img at bounding box center [982, 578] width 98 height 62
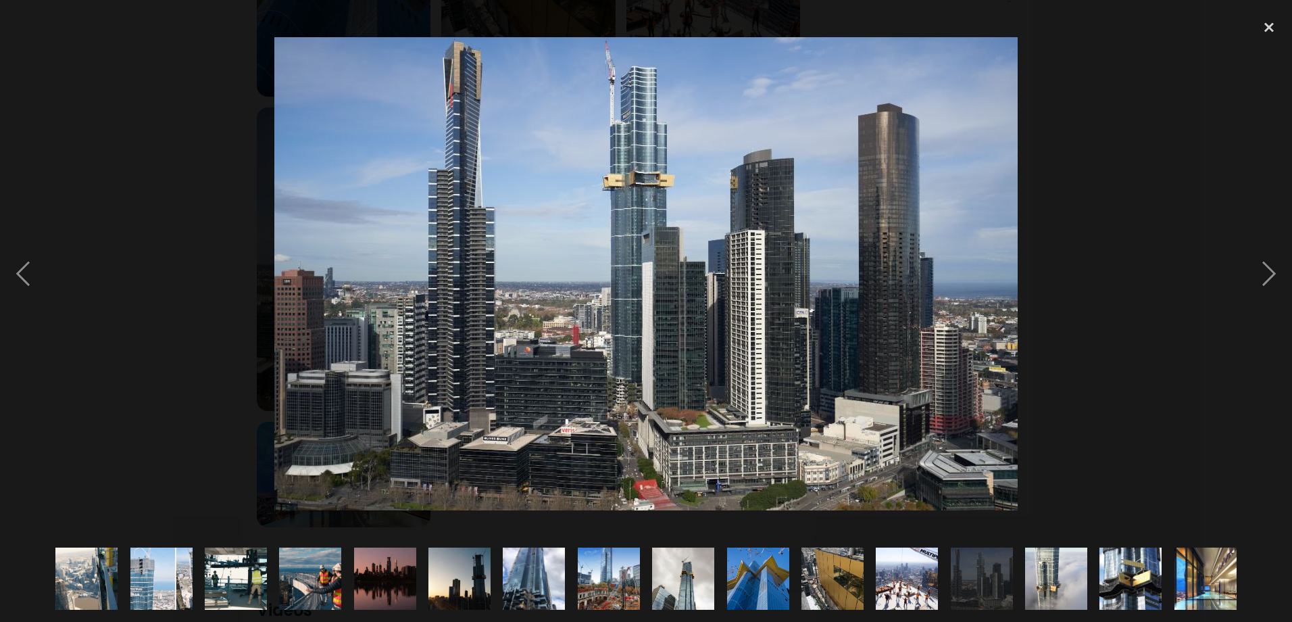
click at [1041, 566] on img at bounding box center [1056, 578] width 62 height 109
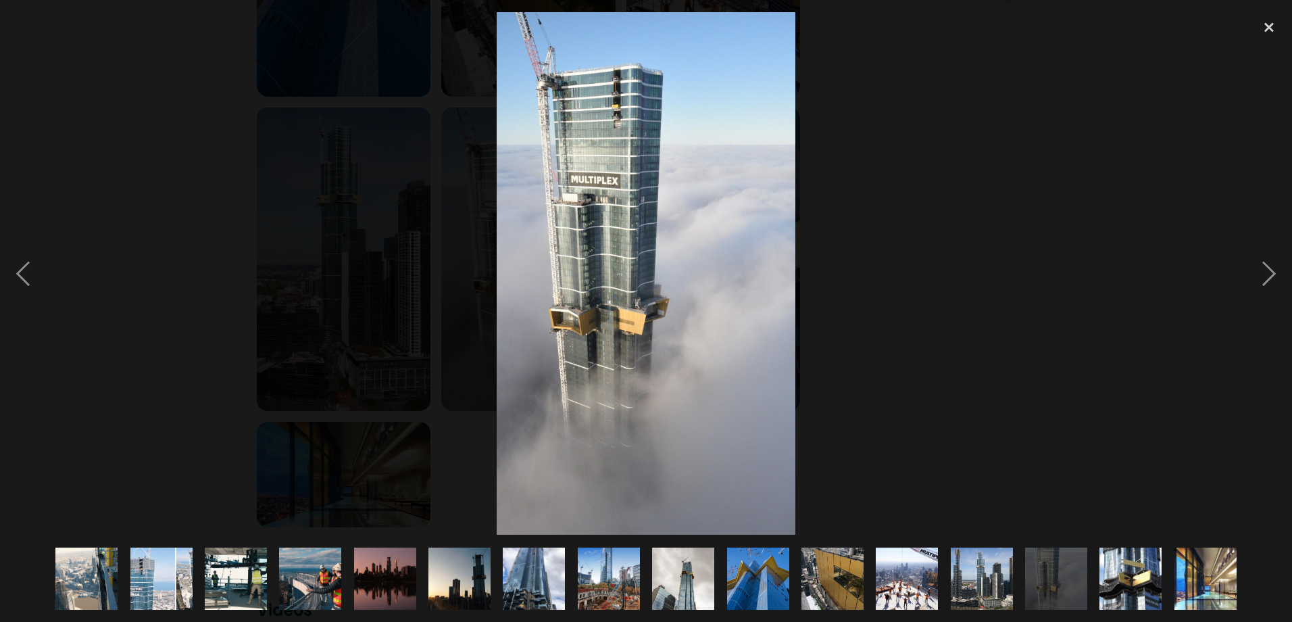
click at [1124, 580] on img at bounding box center [1130, 578] width 83 height 62
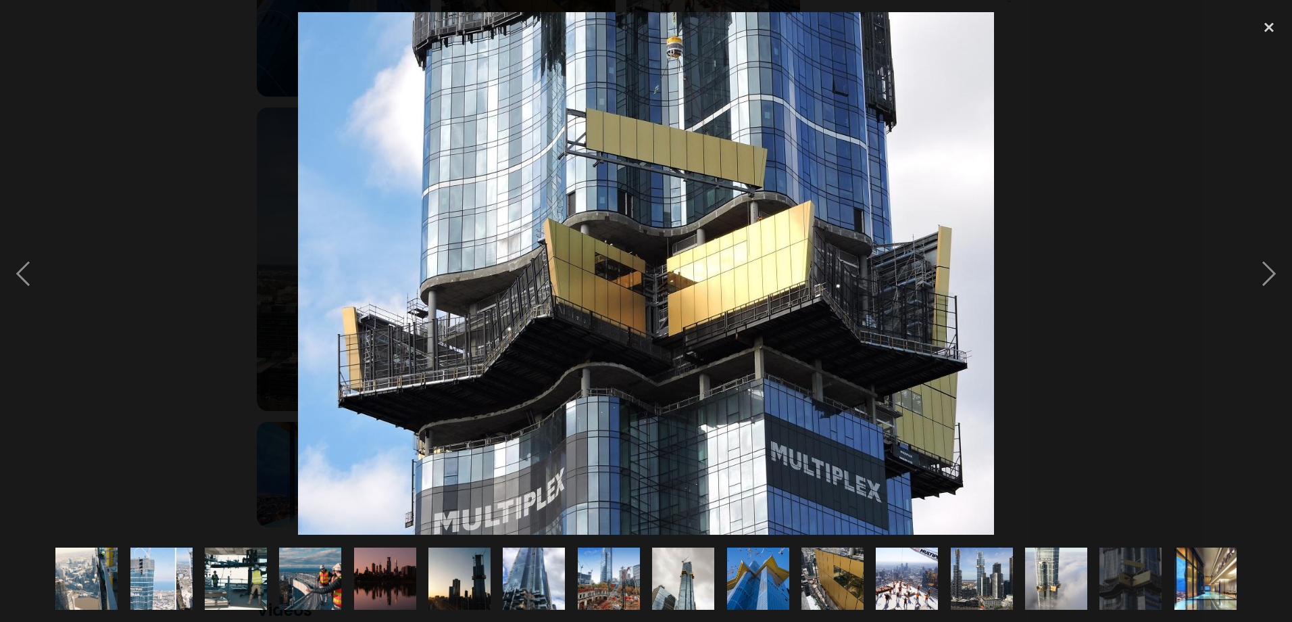
click at [1154, 585] on img at bounding box center [1130, 578] width 83 height 62
click at [1191, 578] on img at bounding box center [1205, 578] width 103 height 62
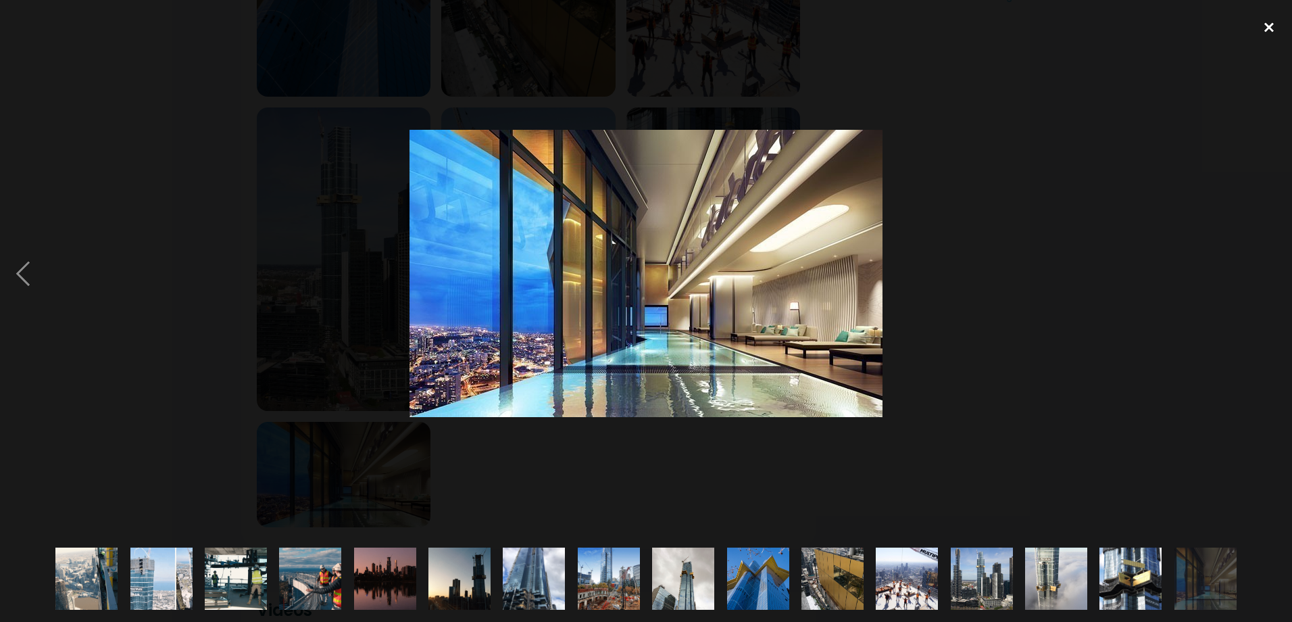
click at [1266, 26] on div at bounding box center [1269, 27] width 46 height 30
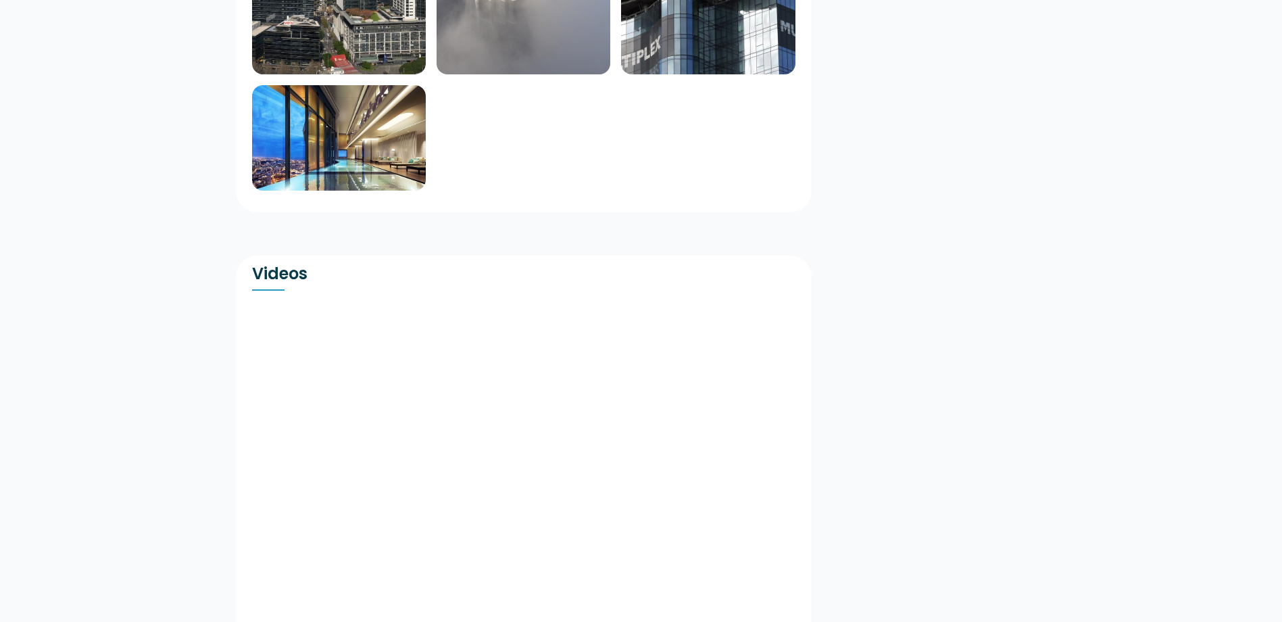
scroll to position [1825, 0]
